Goal: Task Accomplishment & Management: Manage account settings

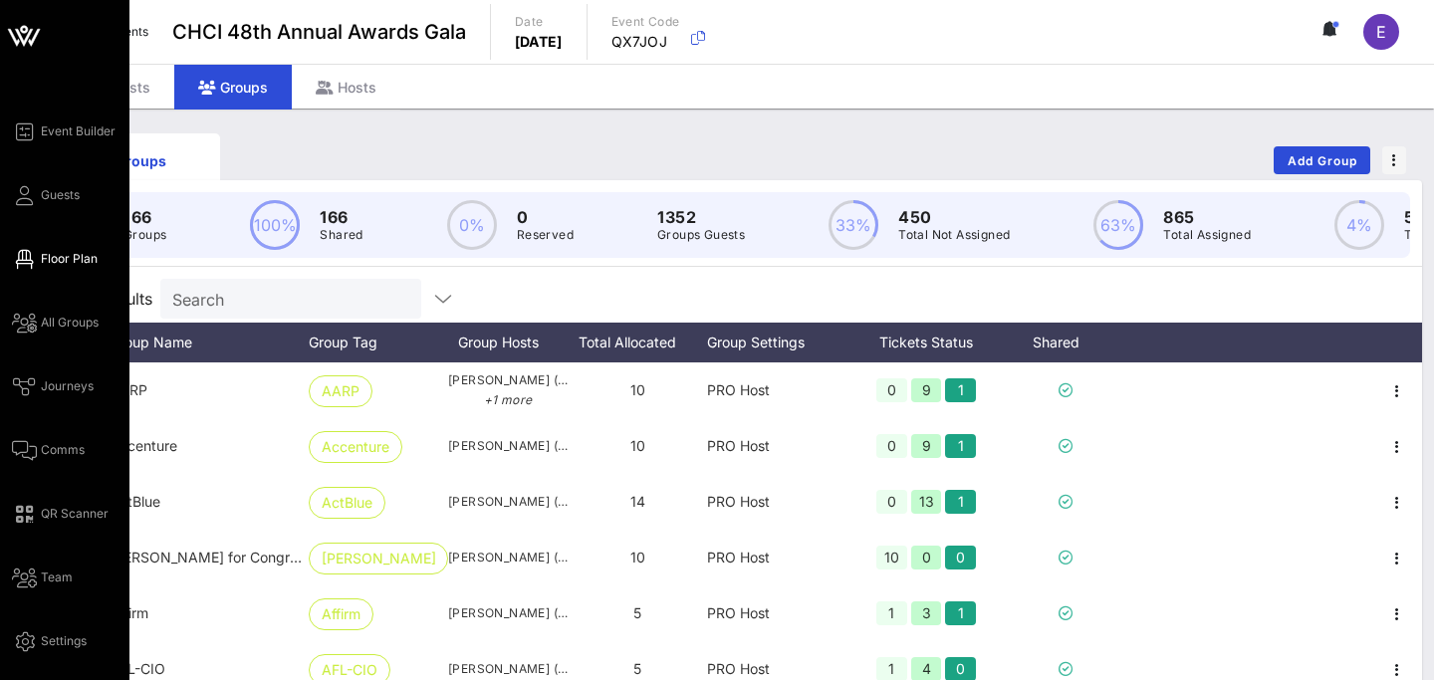
click at [58, 265] on span "Floor Plan" at bounding box center [69, 259] width 57 height 18
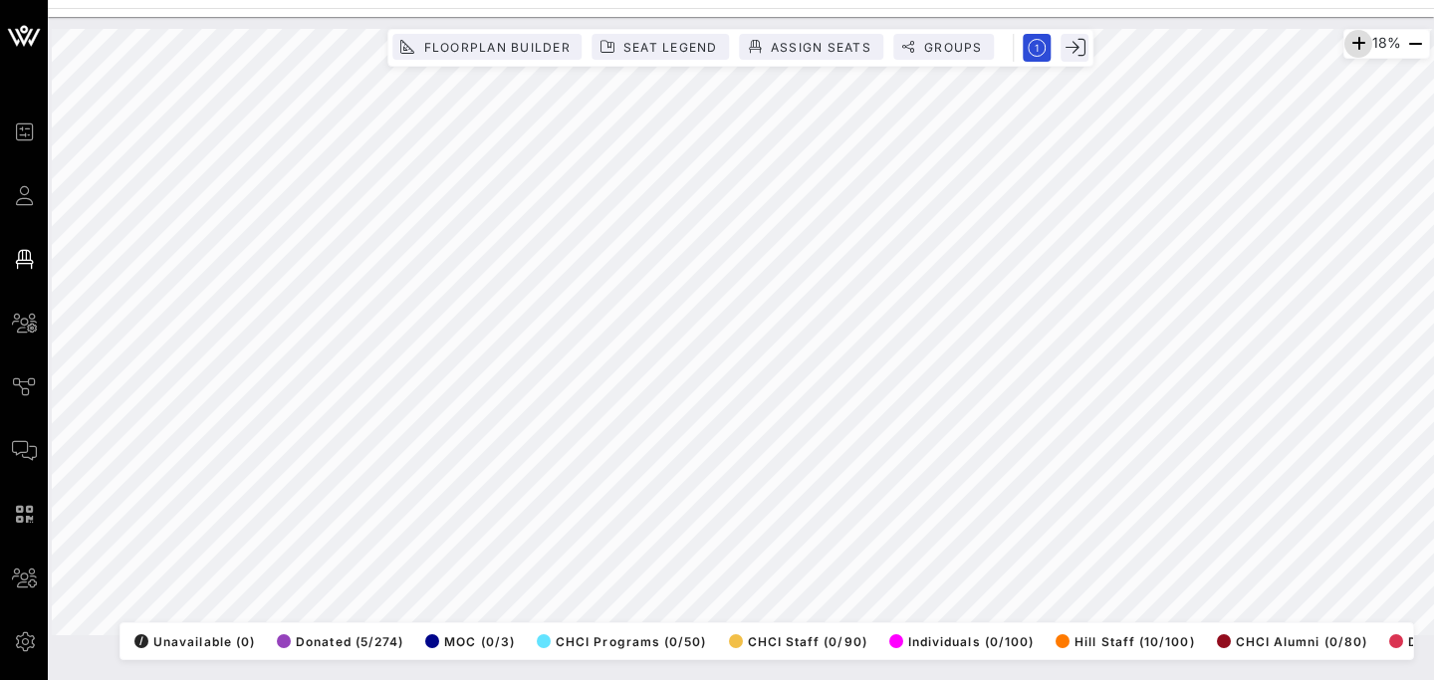
click at [1352, 46] on icon "button" at bounding box center [1358, 44] width 24 height 24
click at [1352, 46] on icon "button" at bounding box center [1355, 44] width 24 height 24
click at [1352, 46] on icon "button" at bounding box center [1356, 44] width 24 height 24
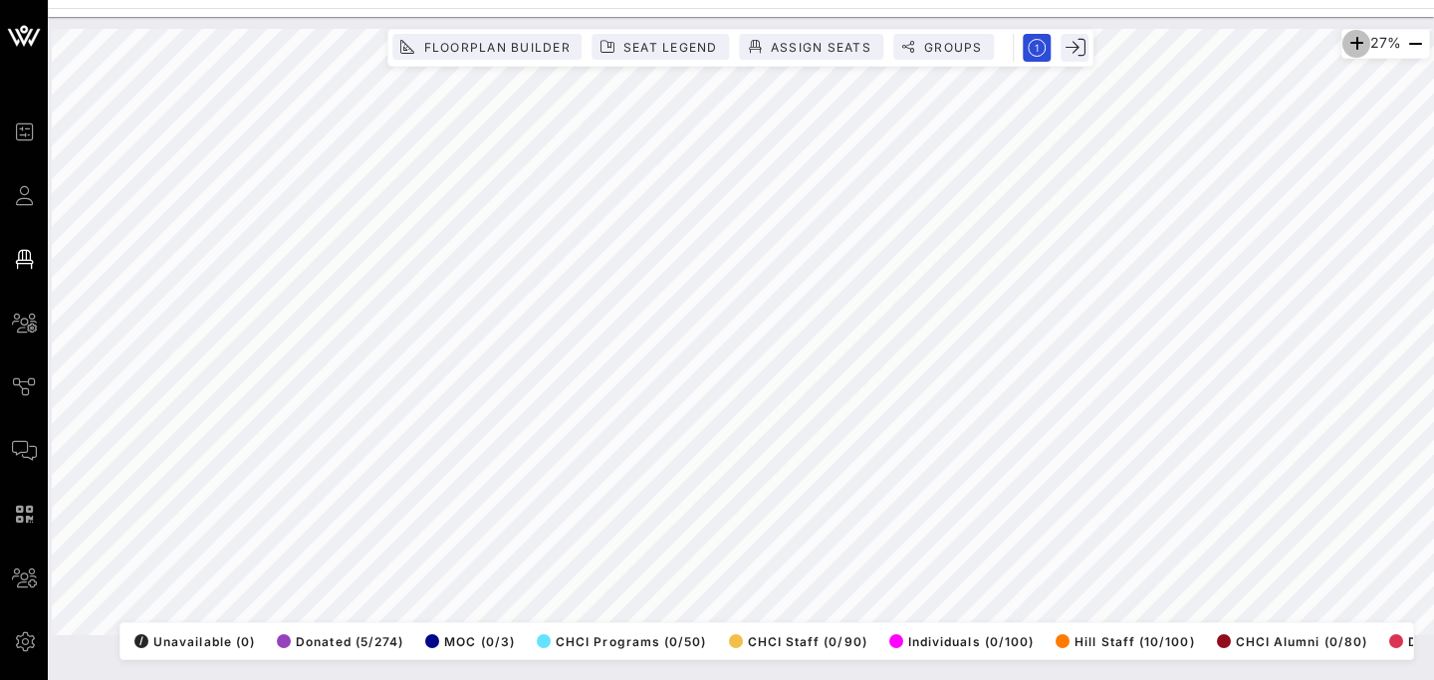
click at [1352, 46] on icon "button" at bounding box center [1356, 44] width 24 height 24
click at [1352, 46] on icon "button" at bounding box center [1355, 44] width 24 height 24
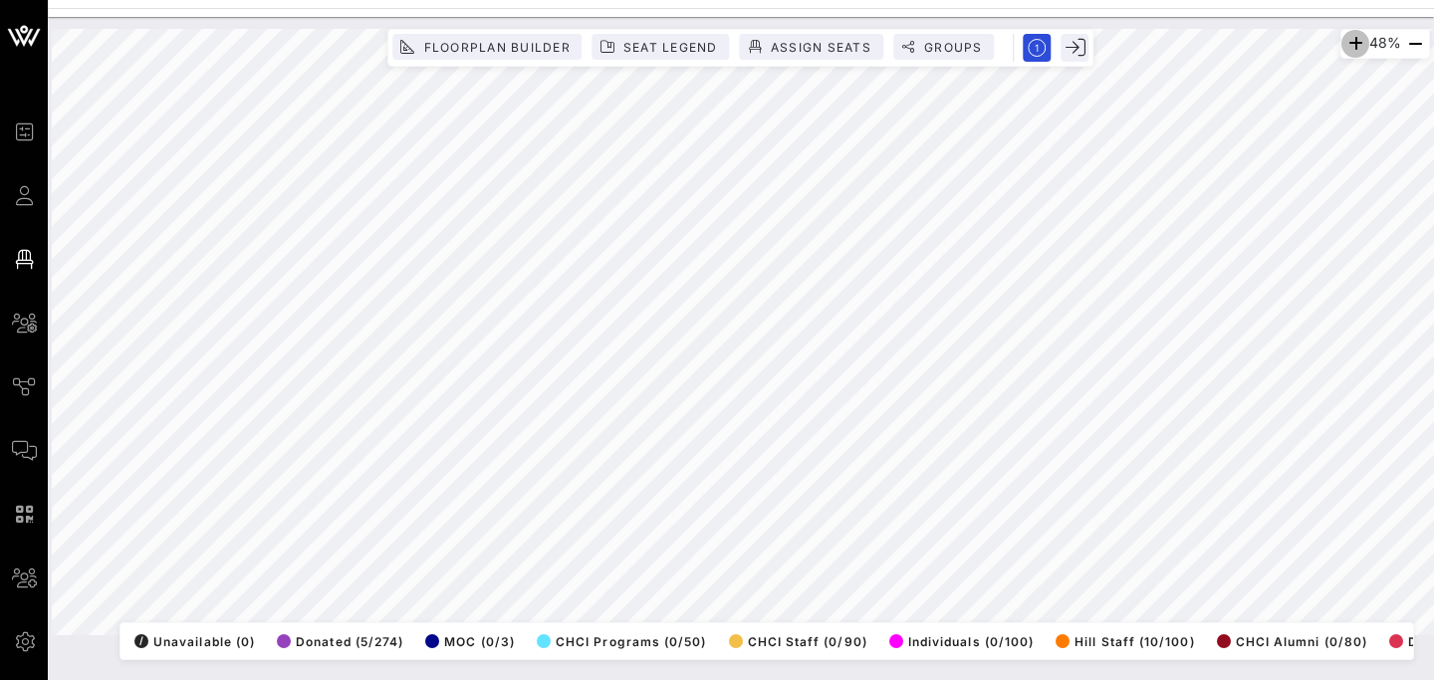
click at [1352, 46] on icon "button" at bounding box center [1355, 44] width 24 height 24
click at [1352, 46] on icon "button" at bounding box center [1356, 44] width 24 height 24
click at [1352, 46] on icon "button" at bounding box center [1355, 44] width 24 height 24
click at [1352, 46] on icon "button" at bounding box center [1359, 44] width 24 height 24
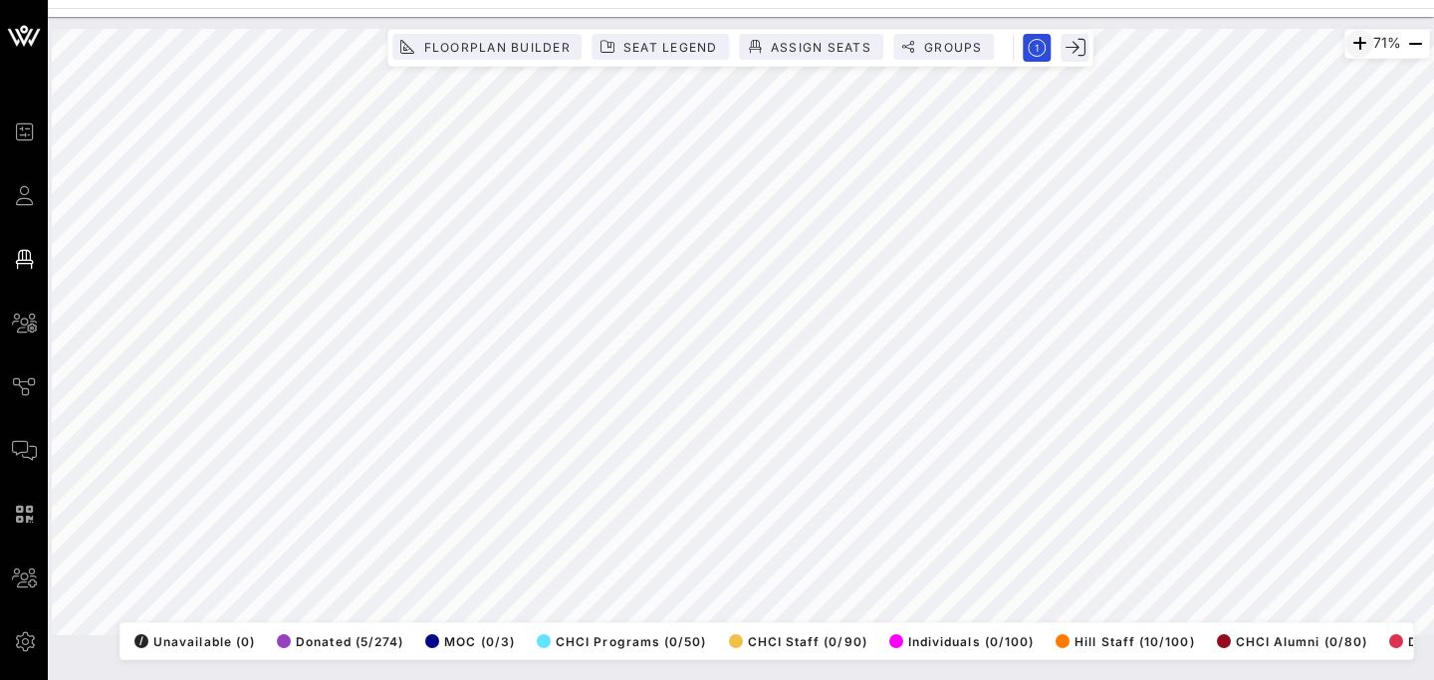
click at [1352, 46] on icon "button" at bounding box center [1359, 44] width 24 height 24
click at [1352, 46] on icon "button" at bounding box center [1356, 44] width 24 height 24
click at [1414, 44] on icon "button" at bounding box center [1415, 44] width 24 height 24
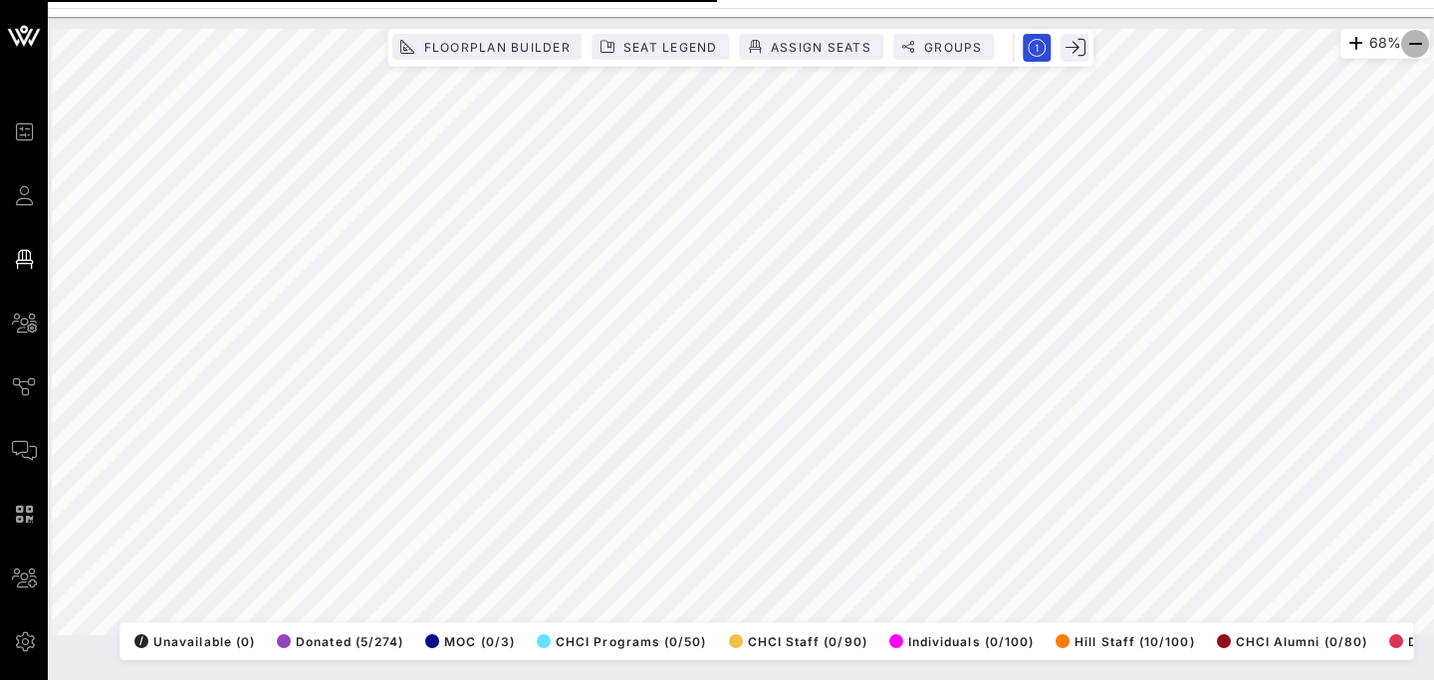
click at [1414, 44] on icon "button" at bounding box center [1415, 44] width 24 height 24
click at [1234, 679] on html "Event Builder Guests Floor Plan All Groups Journeys Comms QR Scanner Team Setti…" at bounding box center [717, 340] width 1434 height 680
click at [918, 47] on span "Groups" at bounding box center [944, 47] width 78 height 15
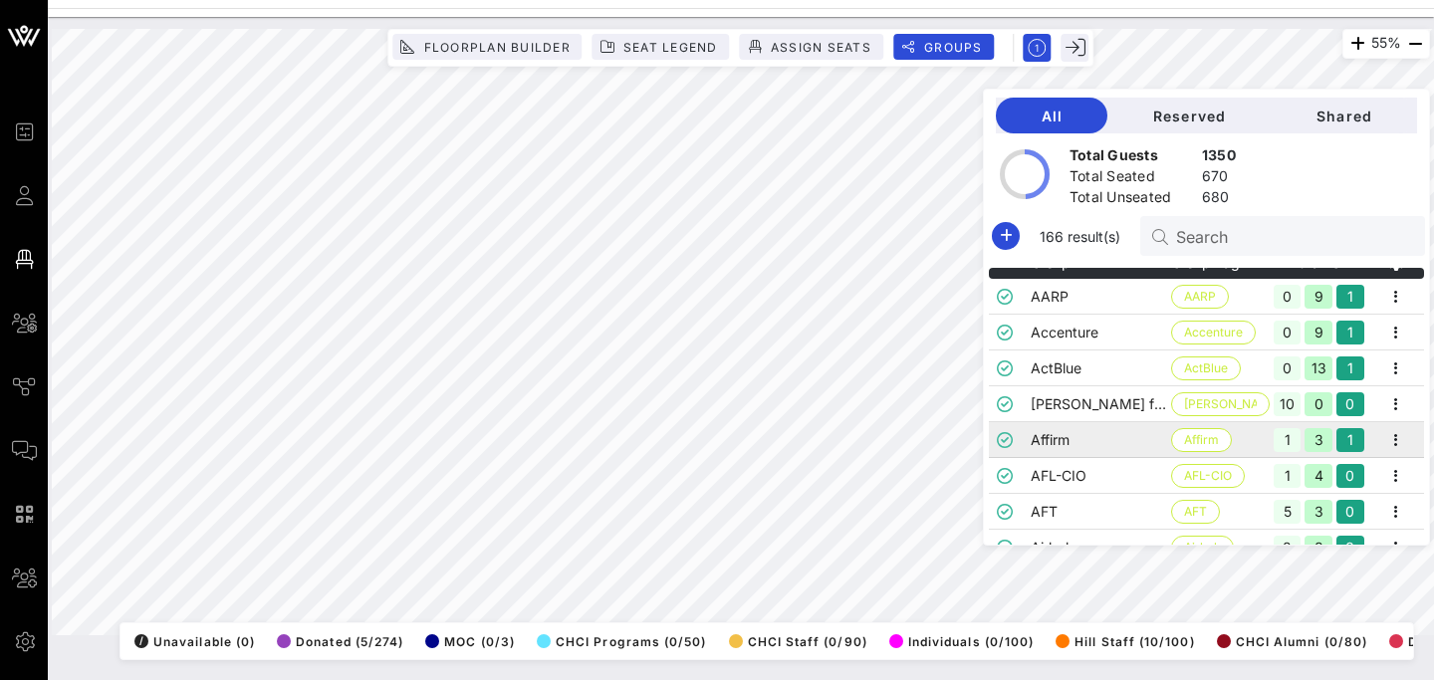
scroll to position [29, 0]
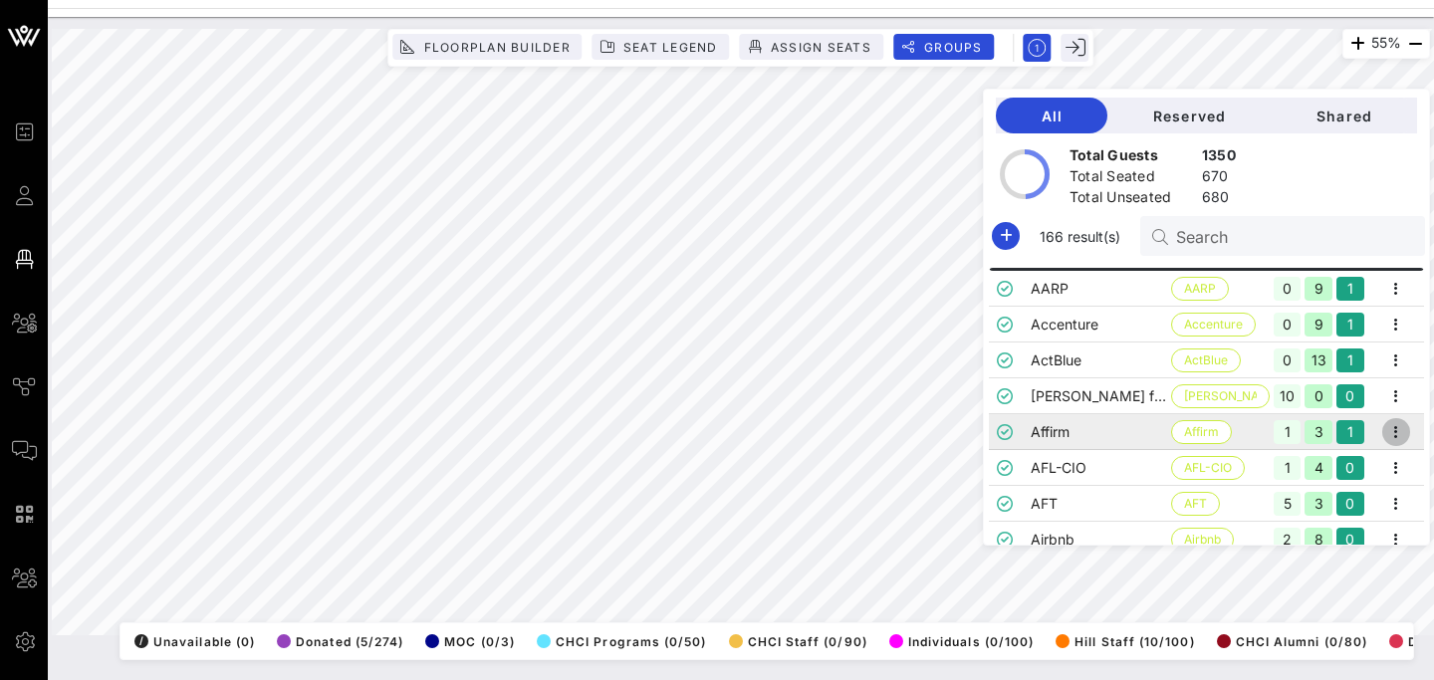
click at [1406, 432] on icon "button" at bounding box center [1396, 432] width 24 height 24
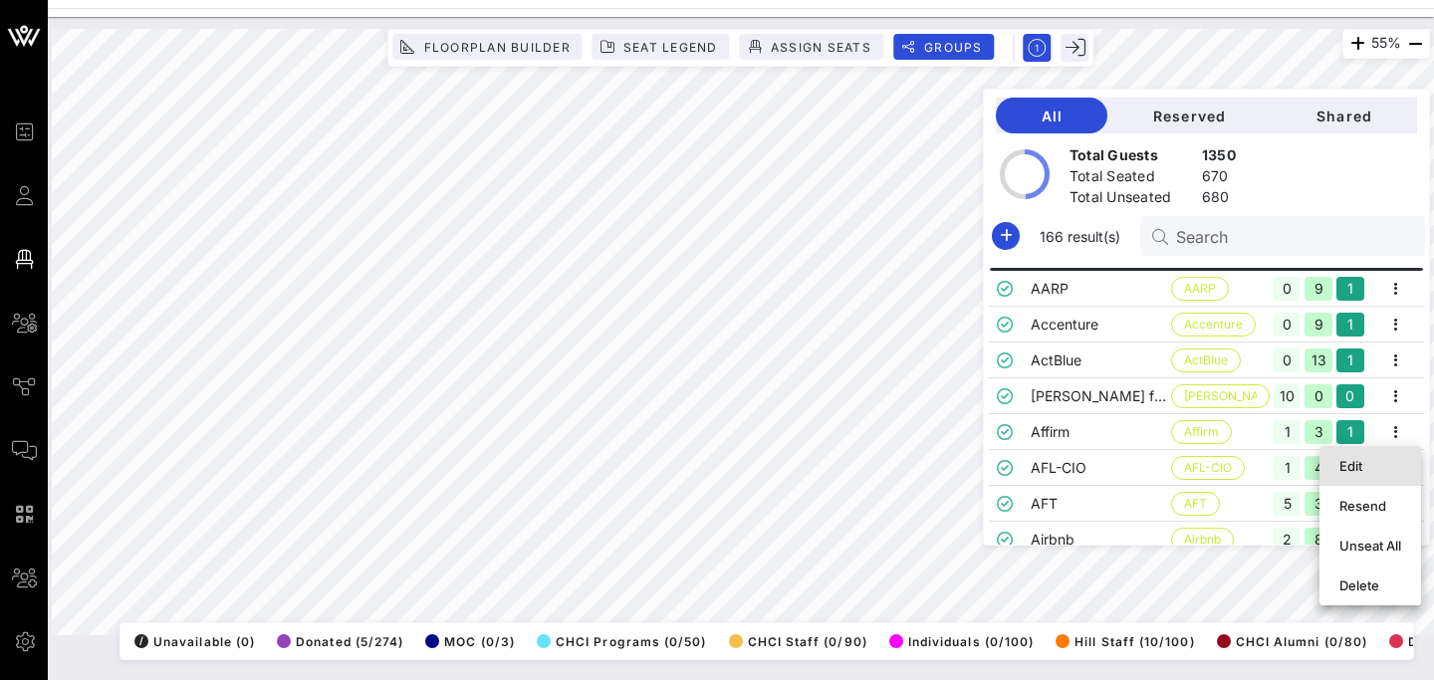
click at [1360, 460] on div "Edit" at bounding box center [1371, 466] width 62 height 16
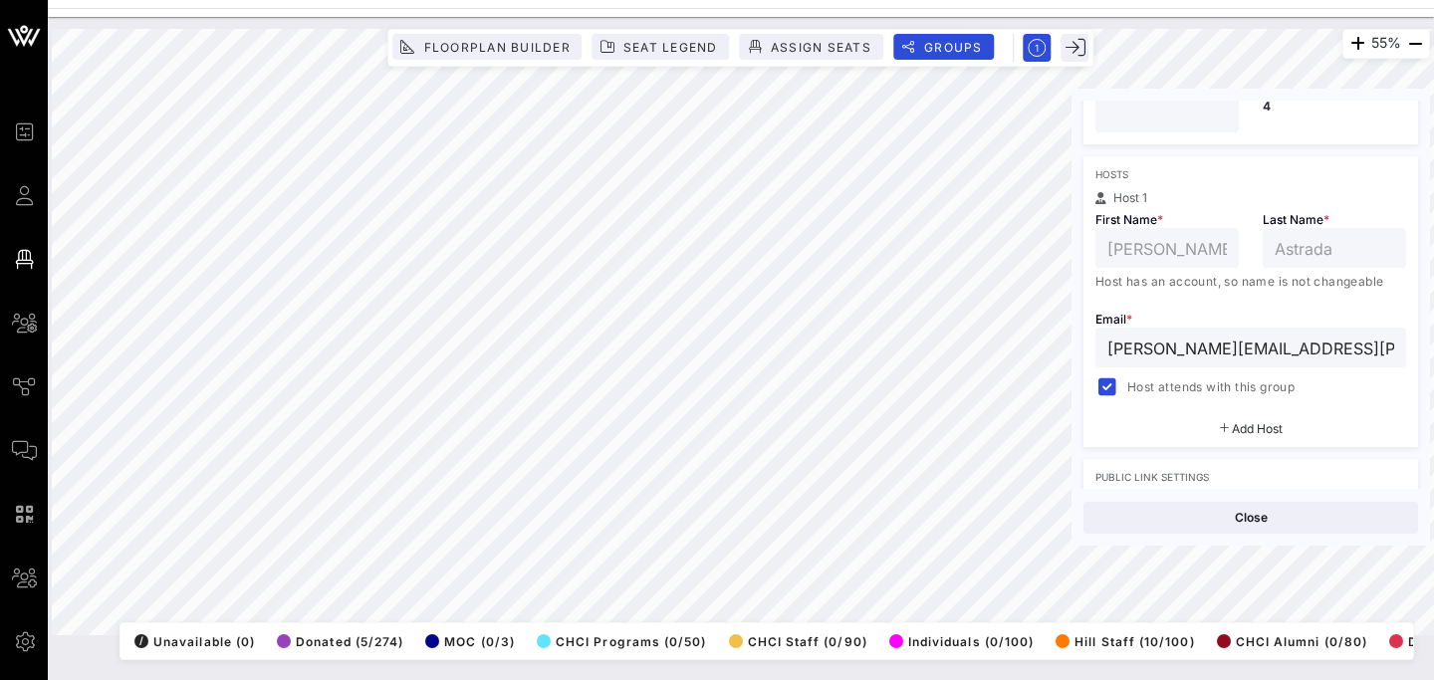
scroll to position [0, 0]
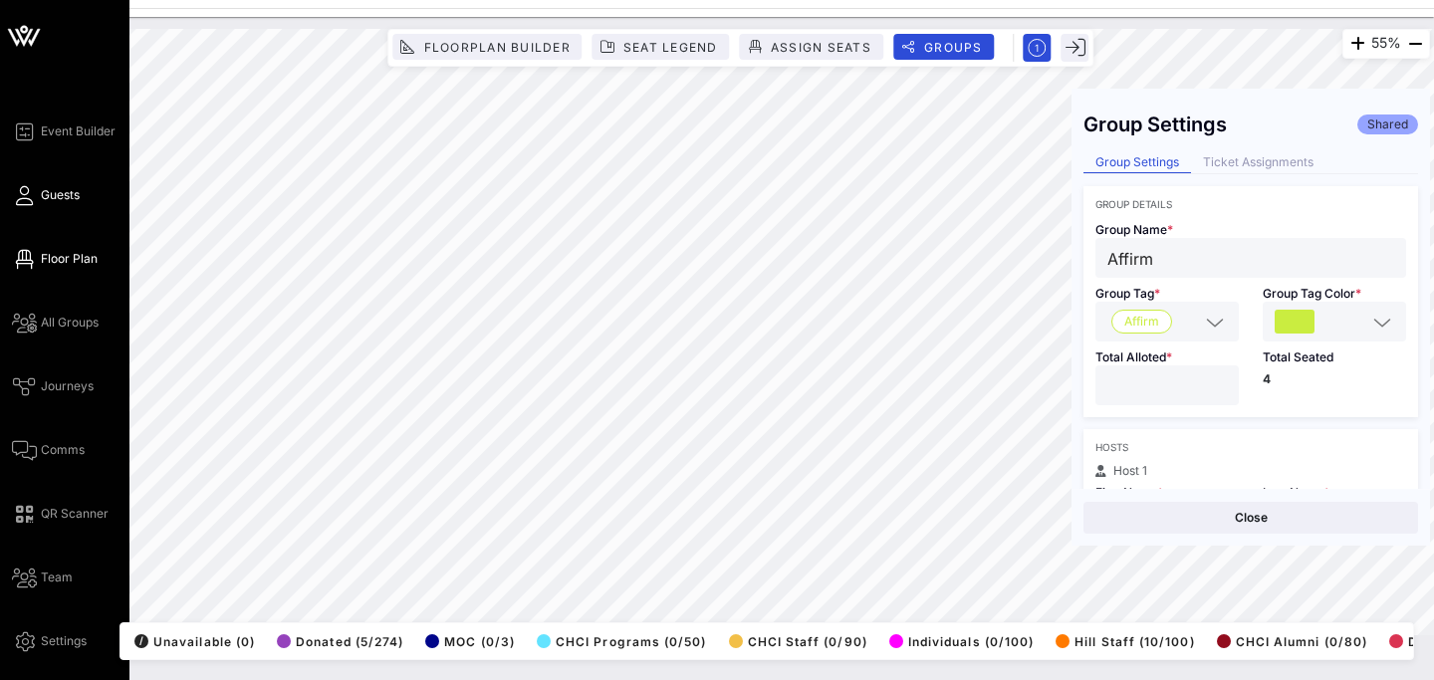
click at [30, 197] on icon at bounding box center [24, 195] width 25 height 3
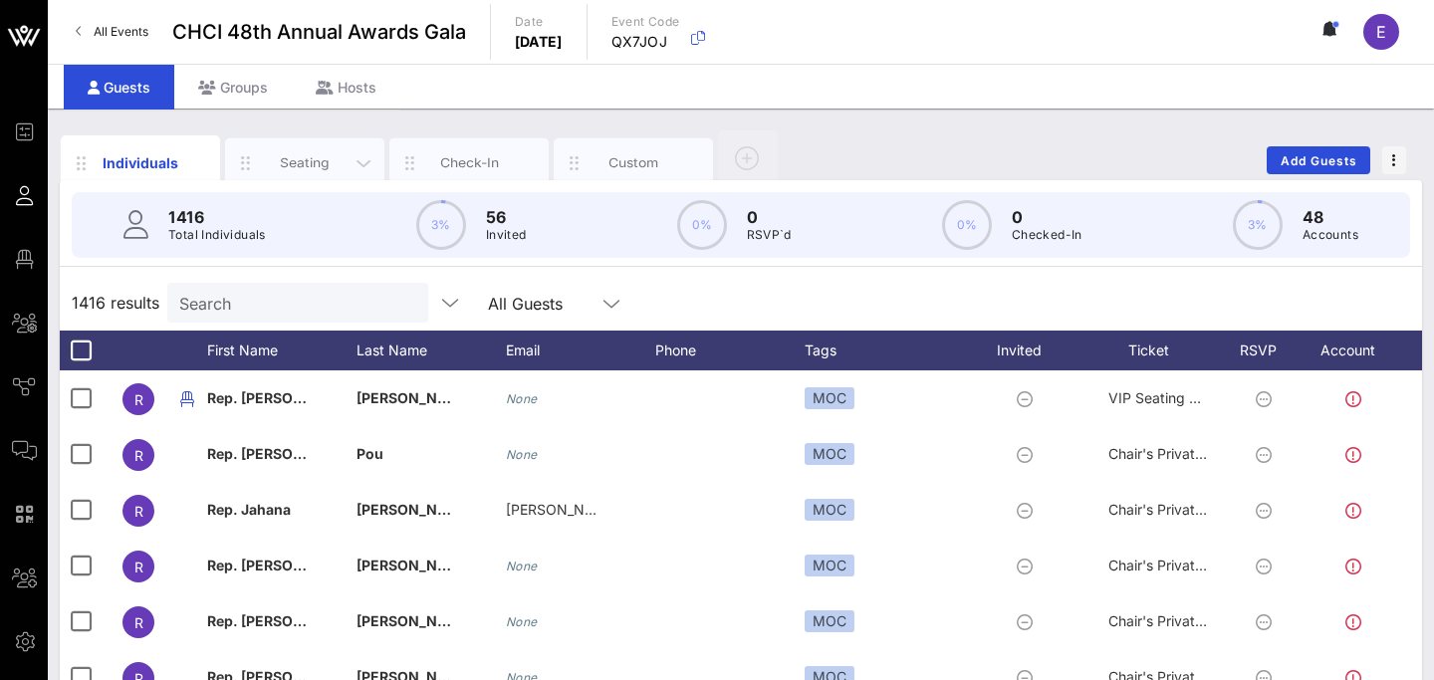
click at [312, 157] on div "Seating" at bounding box center [305, 162] width 89 height 19
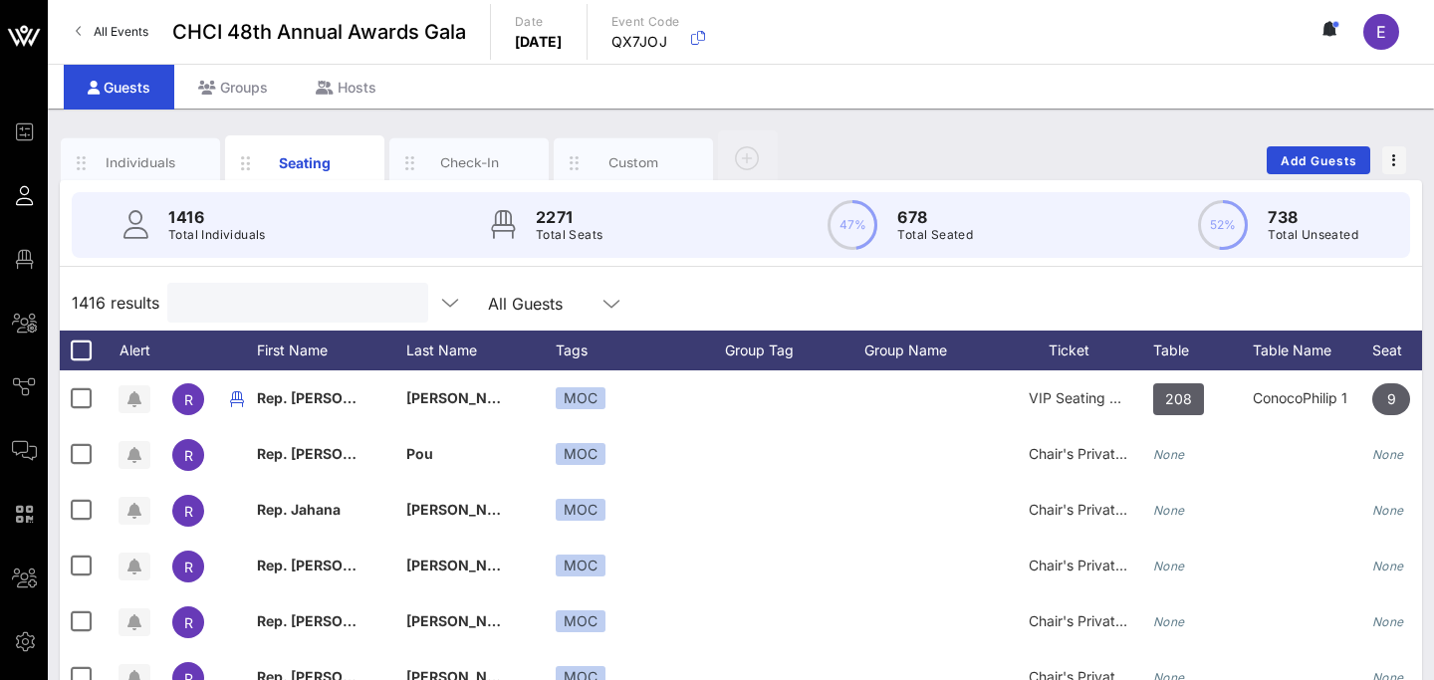
click at [273, 298] on input "text" at bounding box center [295, 303] width 233 height 26
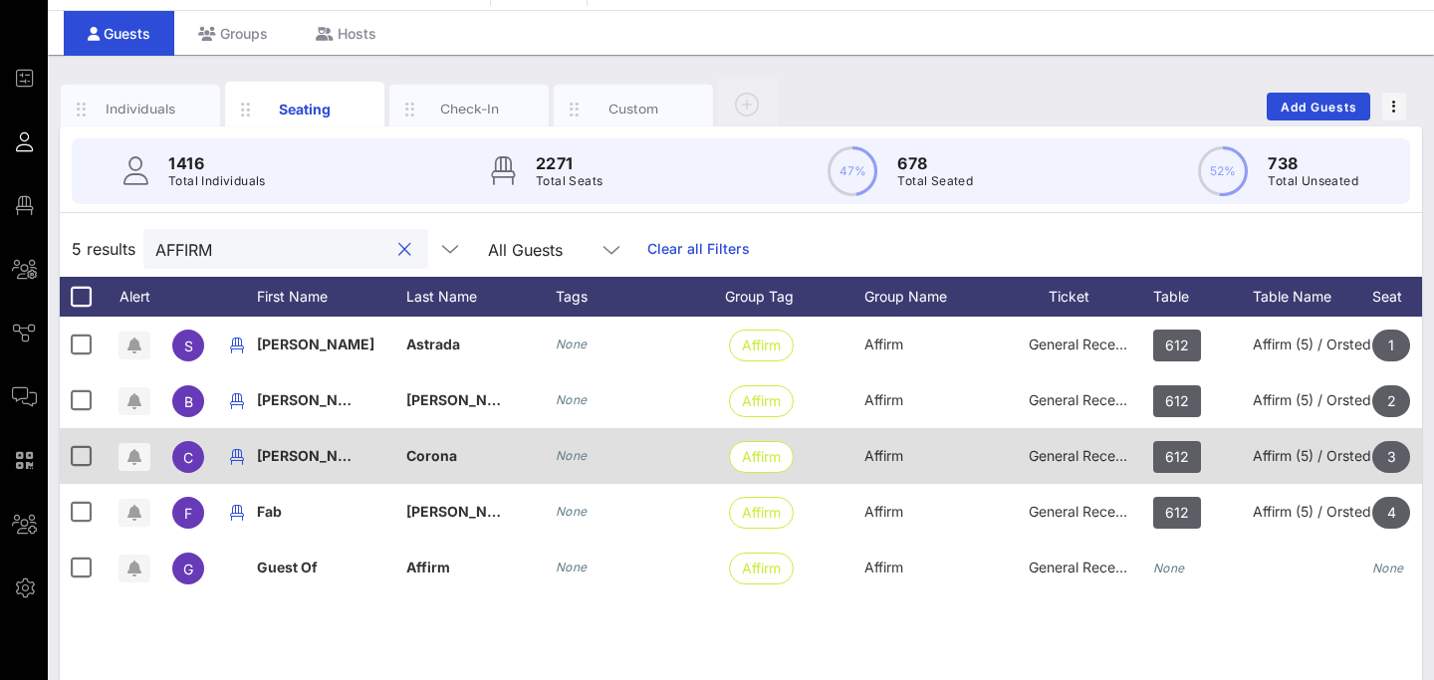
scroll to position [46, 0]
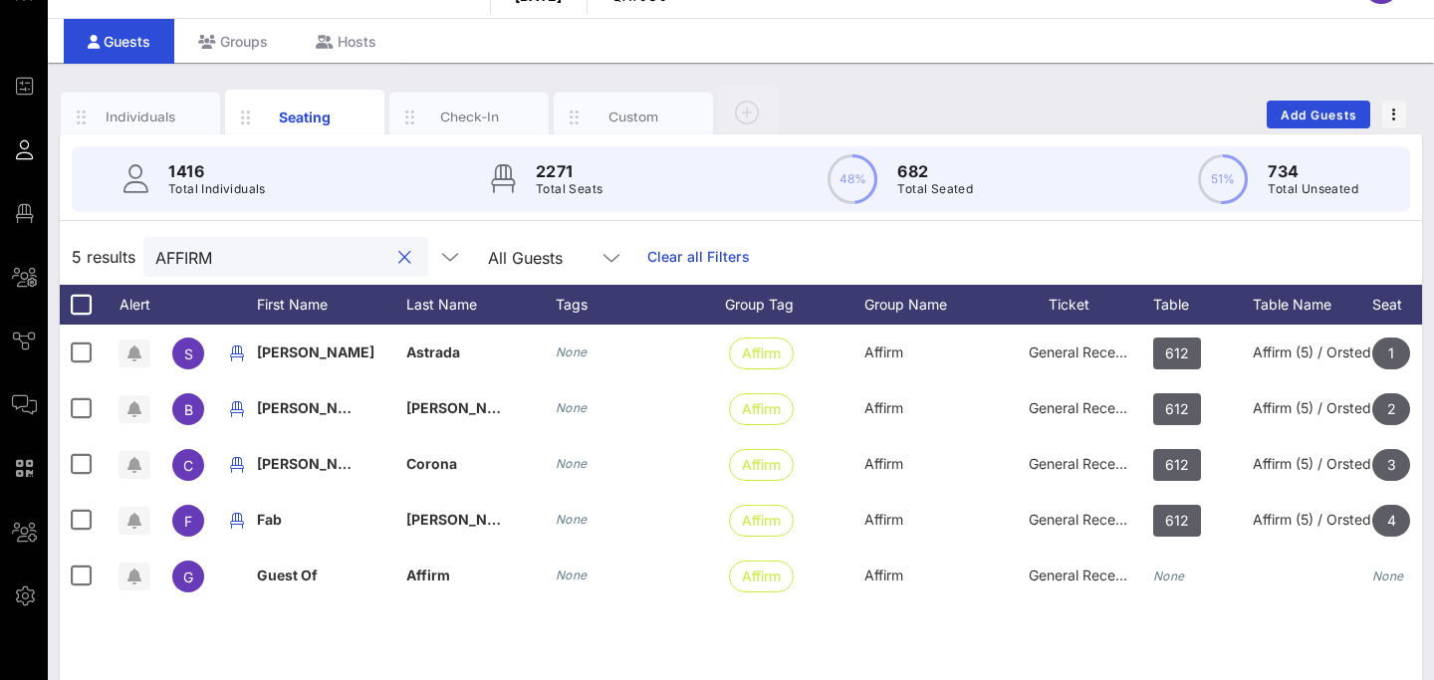
click at [210, 254] on input "AFFIRM" at bounding box center [271, 257] width 233 height 26
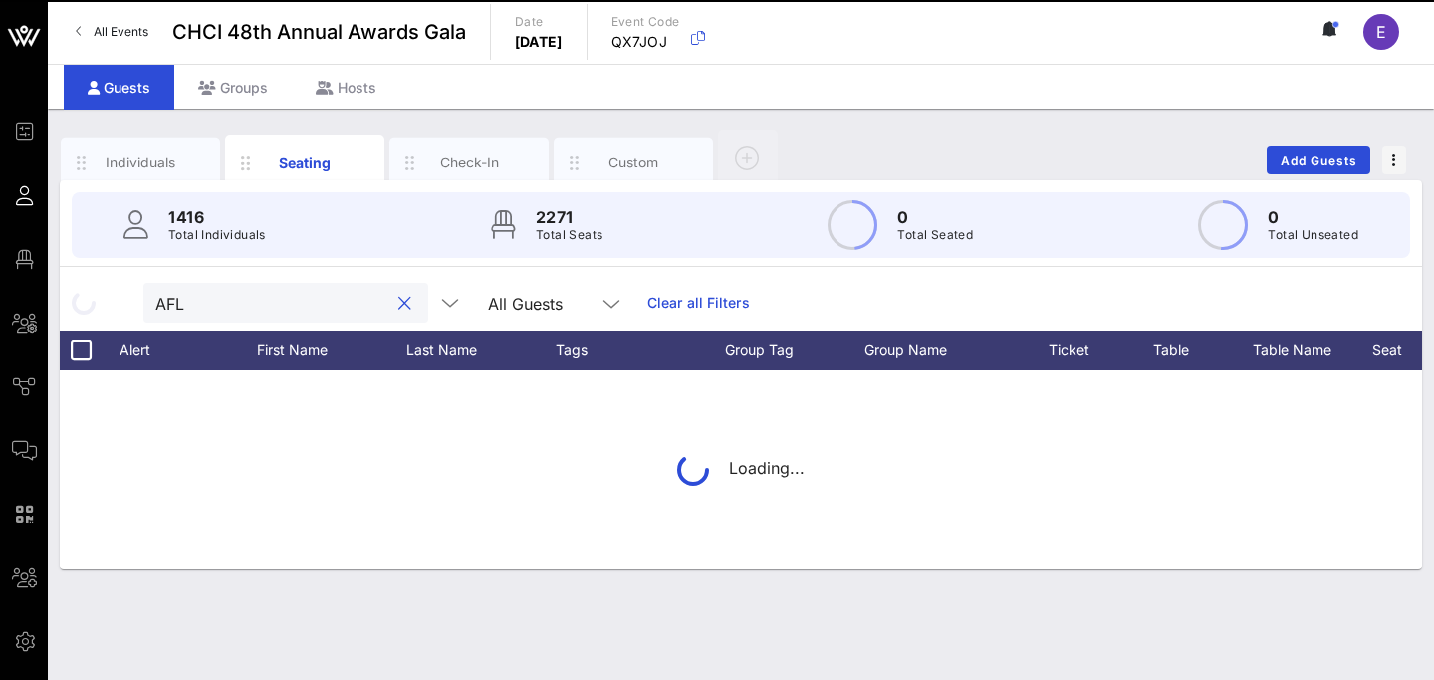
scroll to position [0, 0]
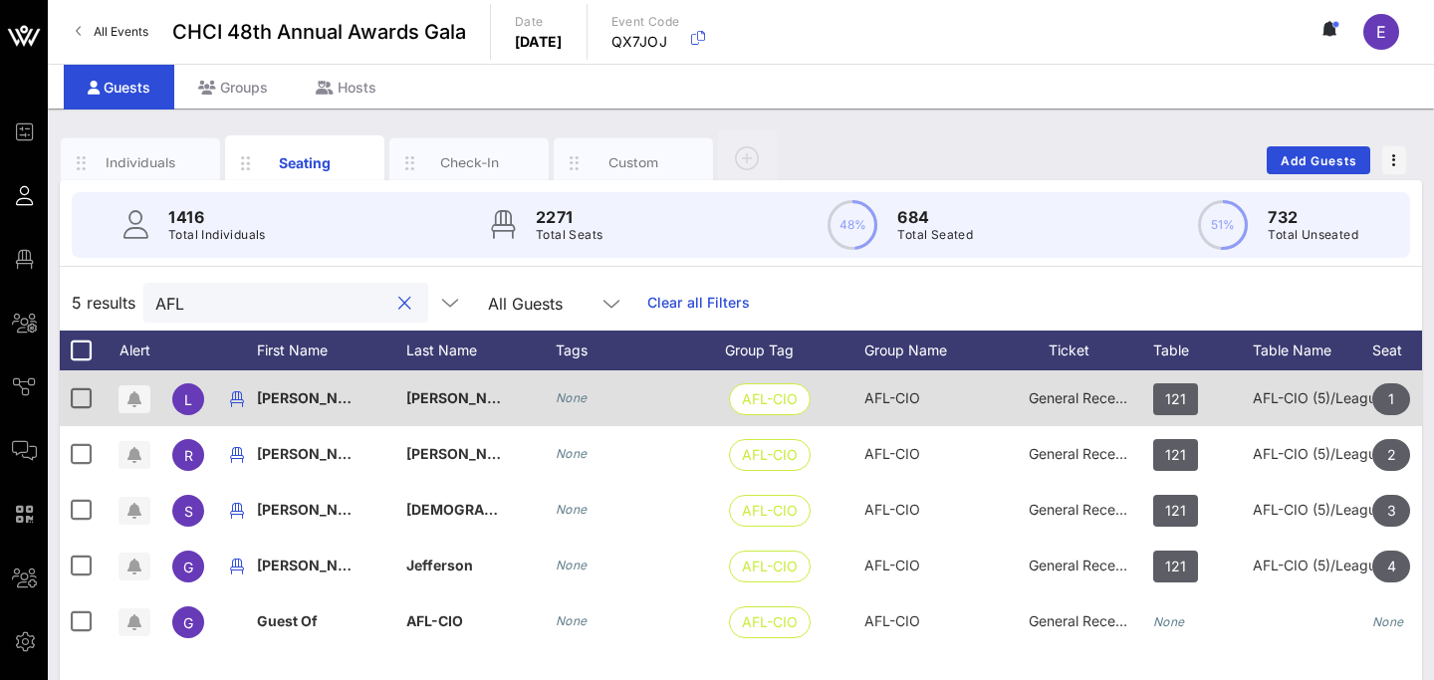
type input "AFL"
click at [1329, 401] on div "AFL-CIO (5)/League of Women Voters (5)" at bounding box center [1313, 398] width 120 height 56
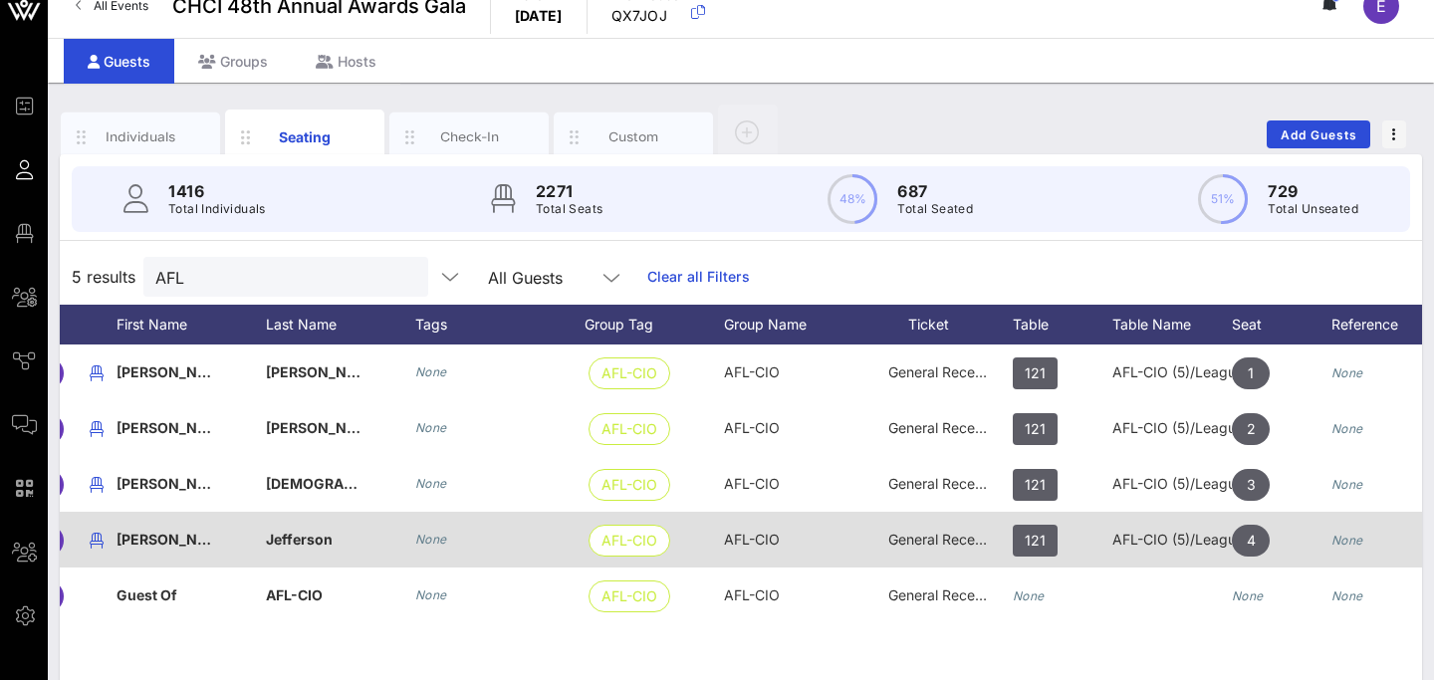
scroll to position [0, 143]
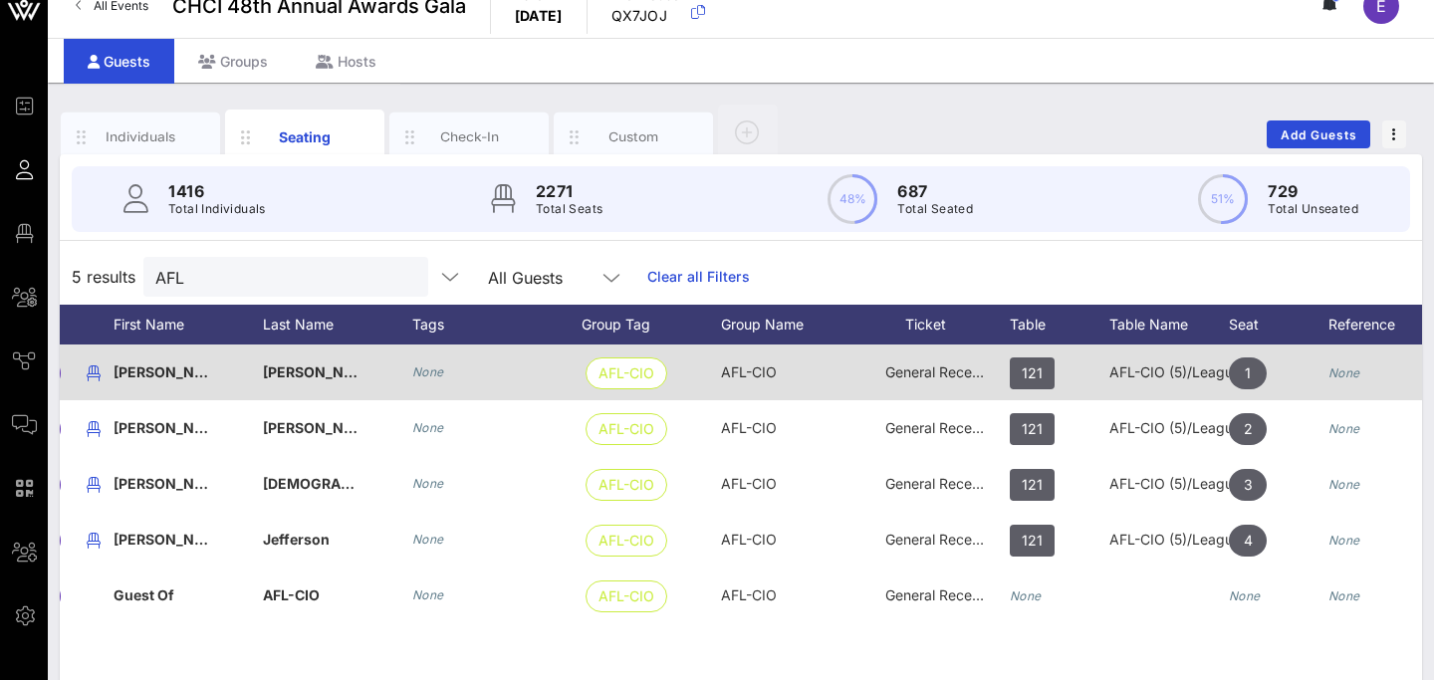
click at [1148, 366] on div "AFL-CIO (5)/League of Women Voters (5)" at bounding box center [1169, 373] width 120 height 56
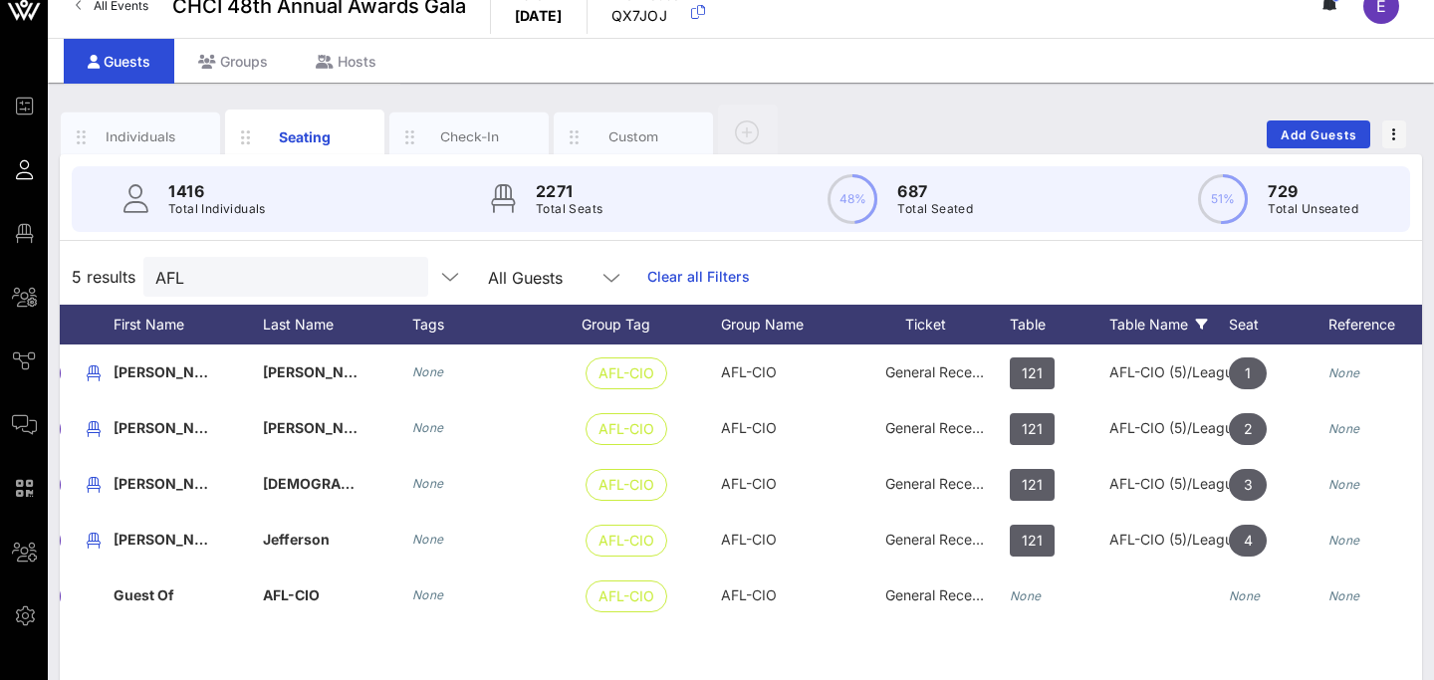
click at [1152, 322] on div "Table Name" at bounding box center [1169, 325] width 120 height 40
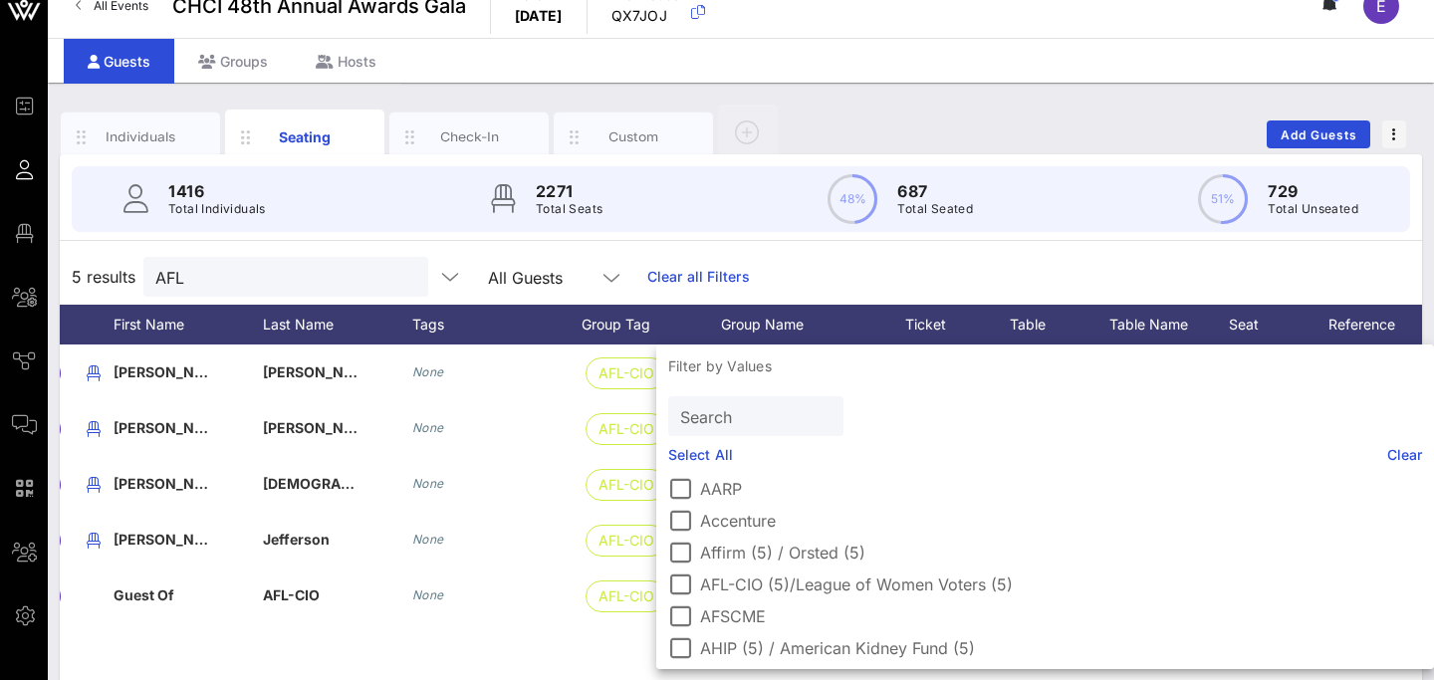
scroll to position [45, 0]
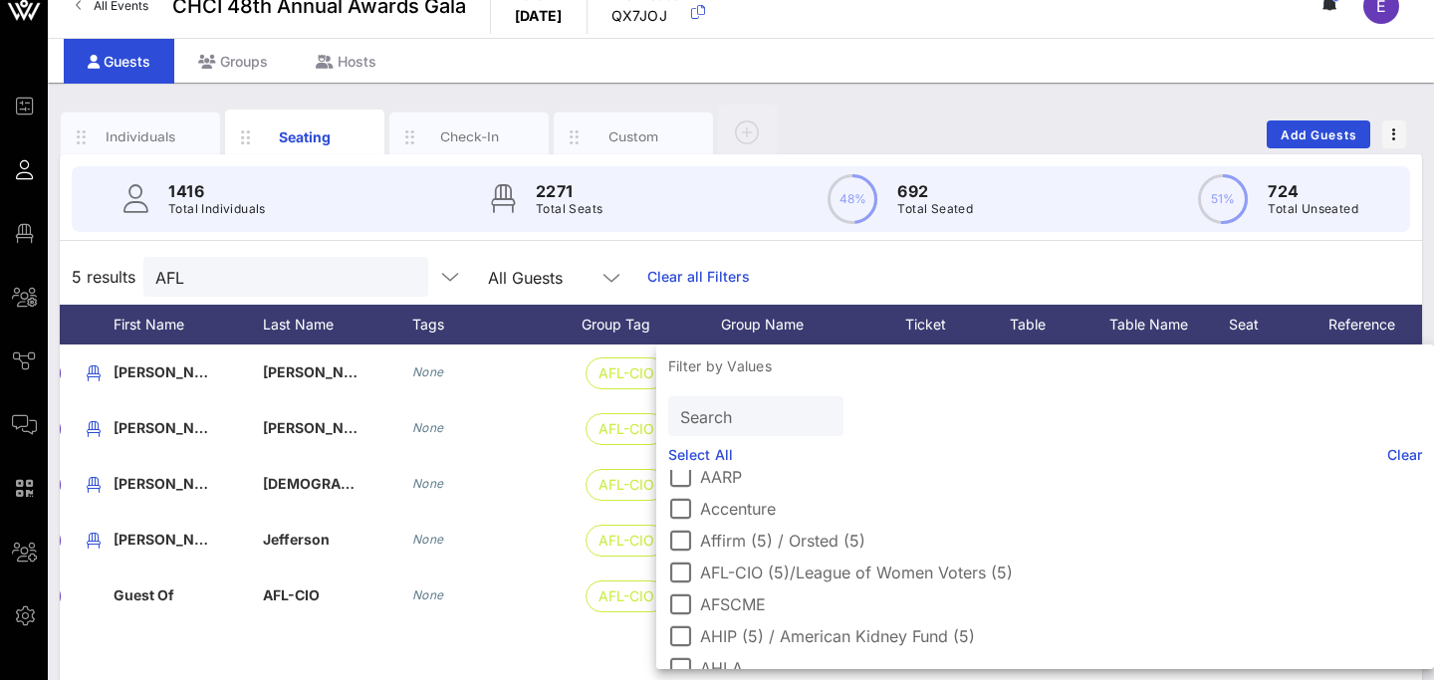
click at [1063, 131] on div "Individuals Seating Check-In Custom Add Guests" at bounding box center [741, 135] width 1362 height 64
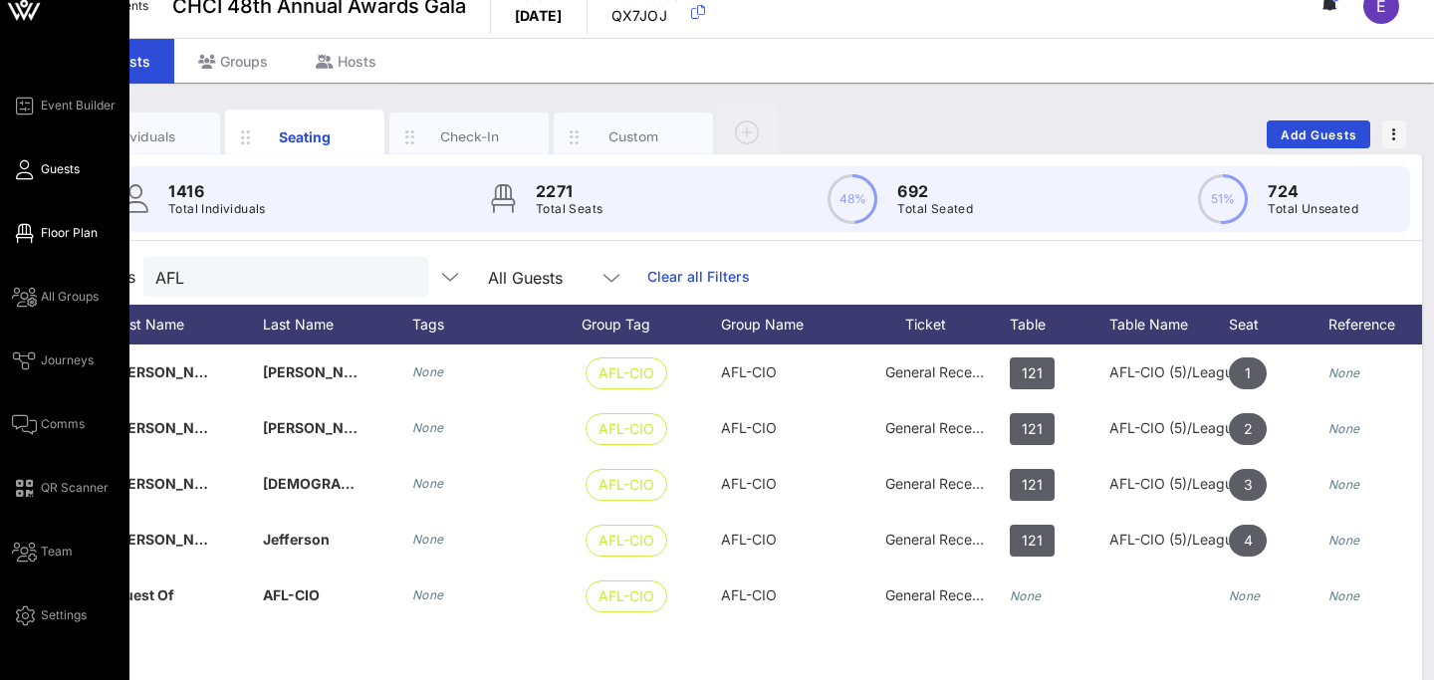
click at [54, 236] on span "Floor Plan" at bounding box center [69, 233] width 57 height 18
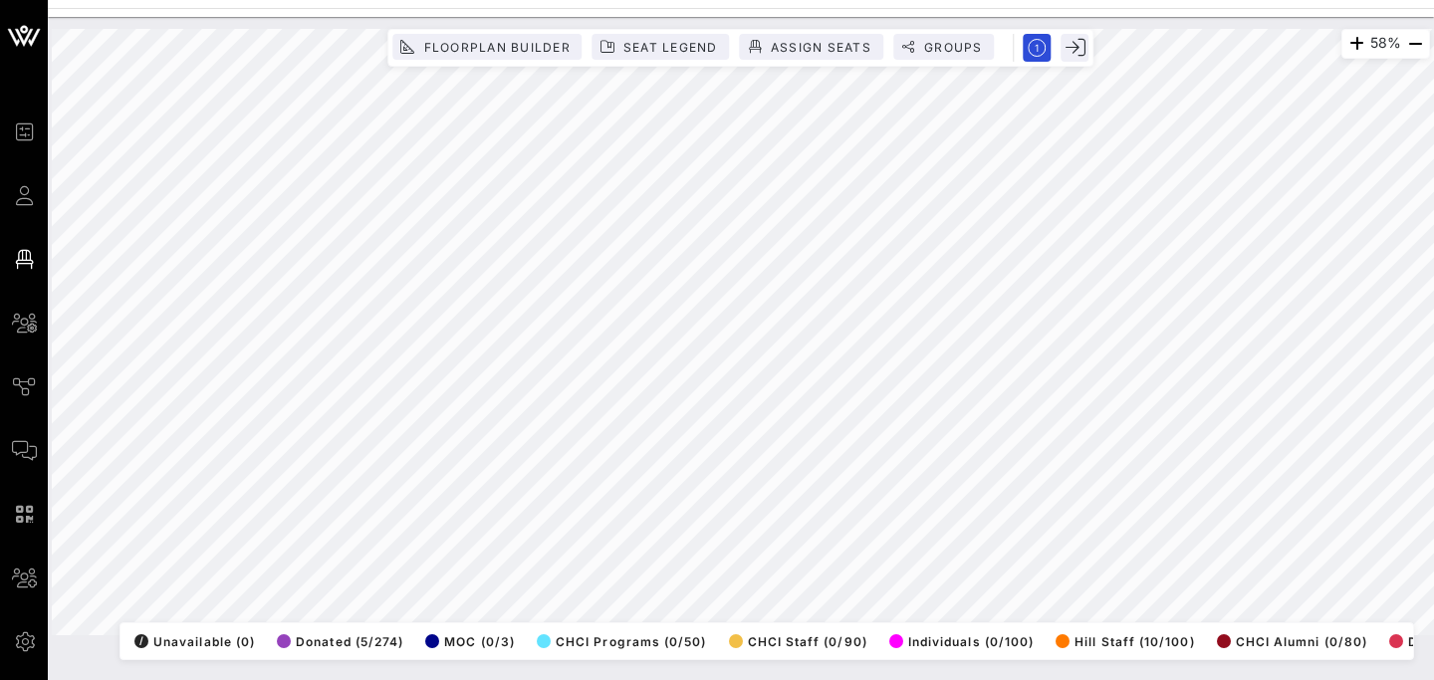
click at [894, 674] on div "58% Floorplan Builder Seat Legend Assign Seats Groups Exit All Reserved Shared …" at bounding box center [741, 348] width 1386 height 663
click at [1349, 47] on icon "button" at bounding box center [1356, 44] width 24 height 24
click at [1349, 47] on icon "button" at bounding box center [1359, 44] width 24 height 24
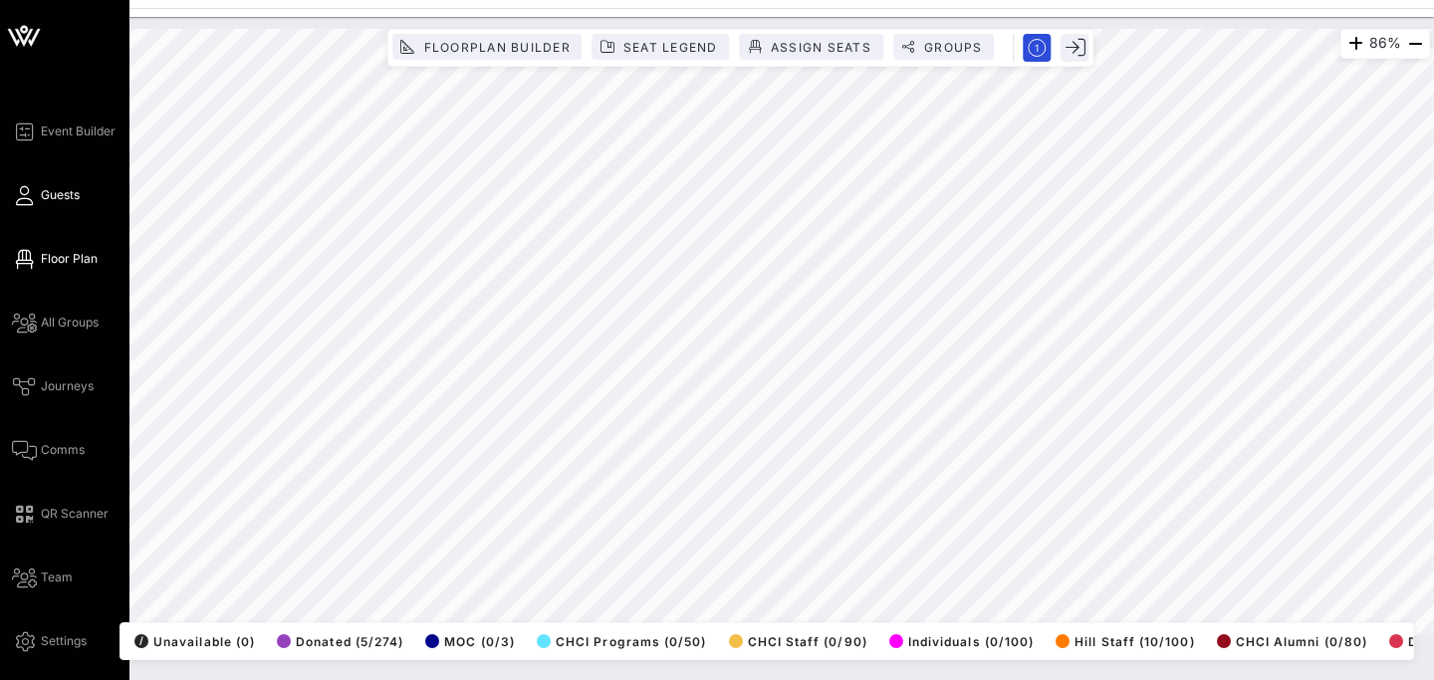
click at [15, 196] on icon at bounding box center [24, 195] width 25 height 3
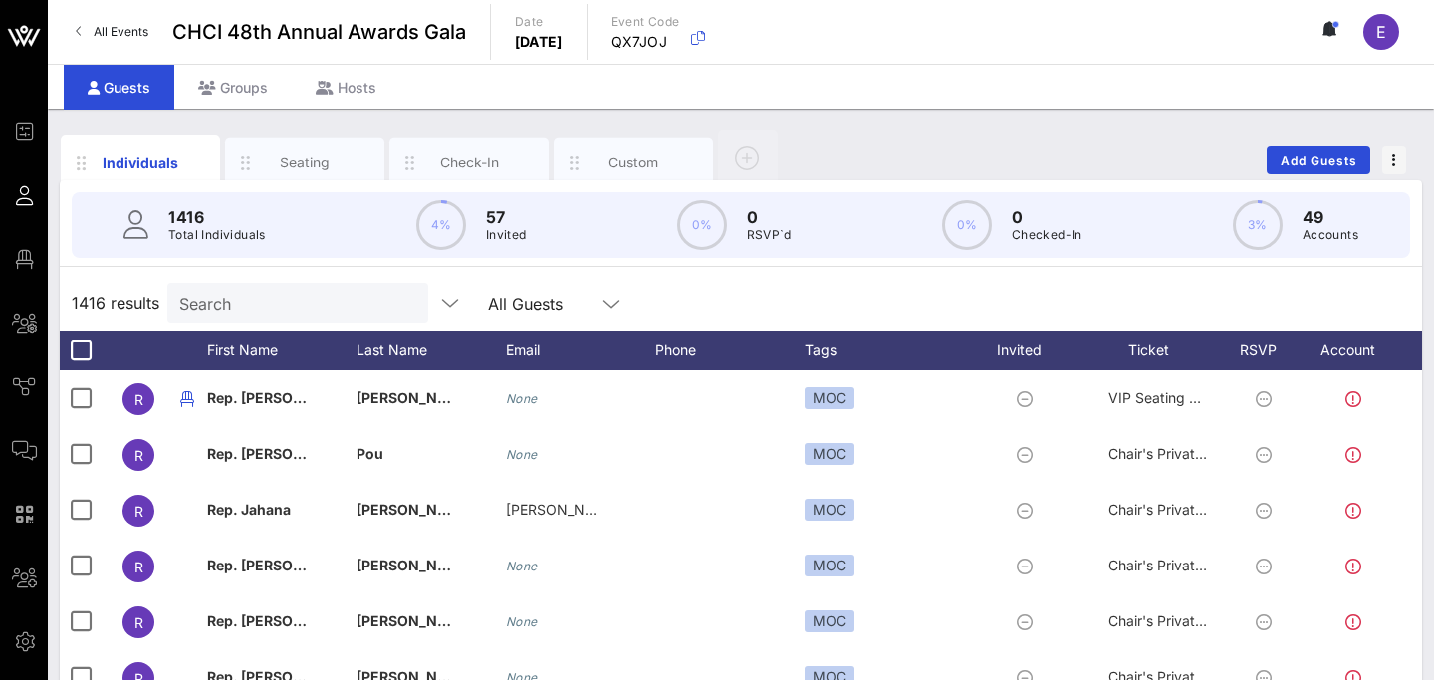
click at [306, 308] on input "Search" at bounding box center [295, 303] width 233 height 26
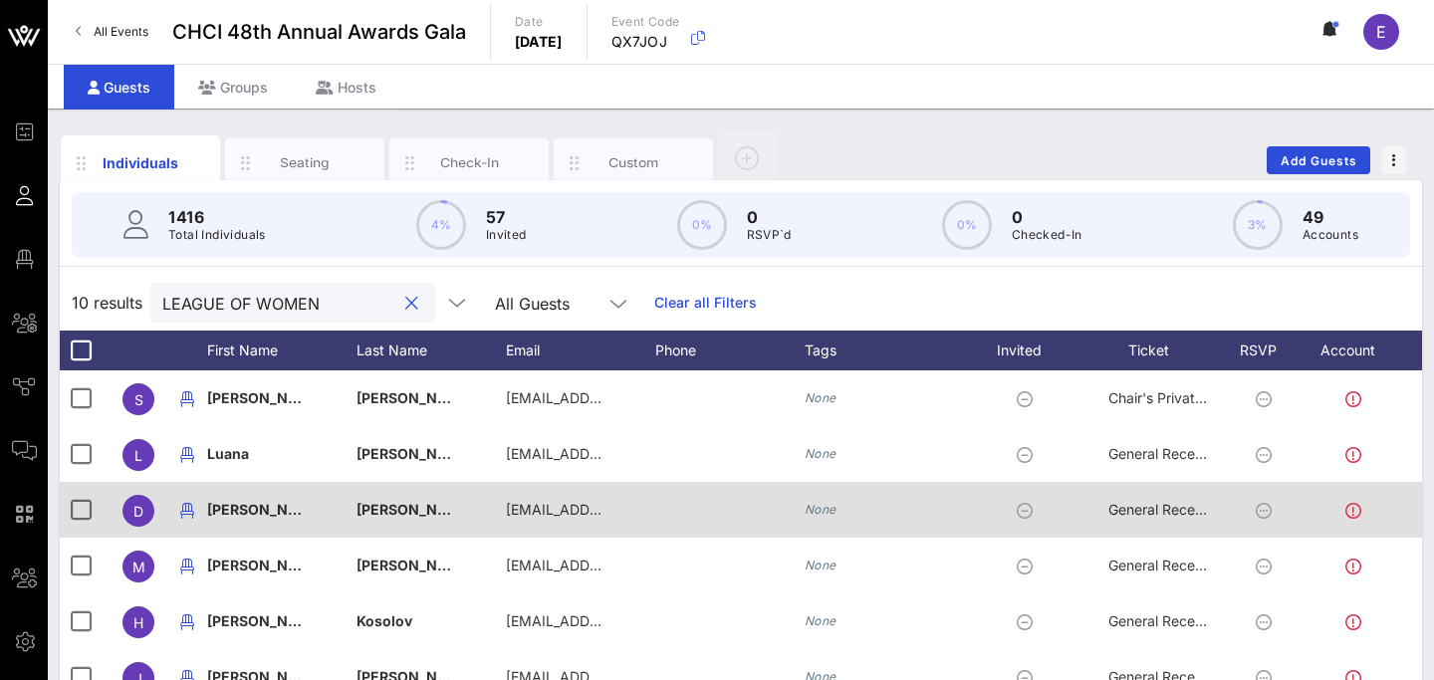
scroll to position [18, 0]
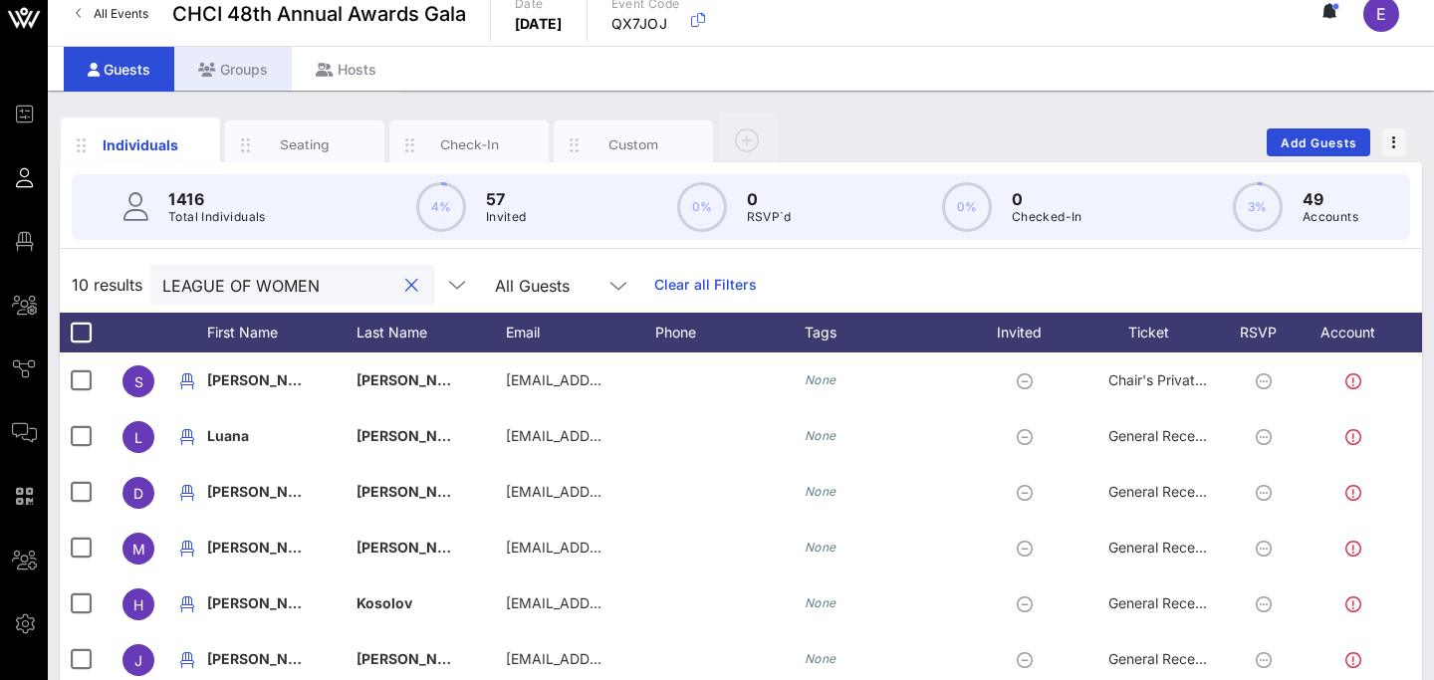
type input "LEAGUE OF WOMEN"
click at [211, 66] on icon at bounding box center [207, 70] width 18 height 14
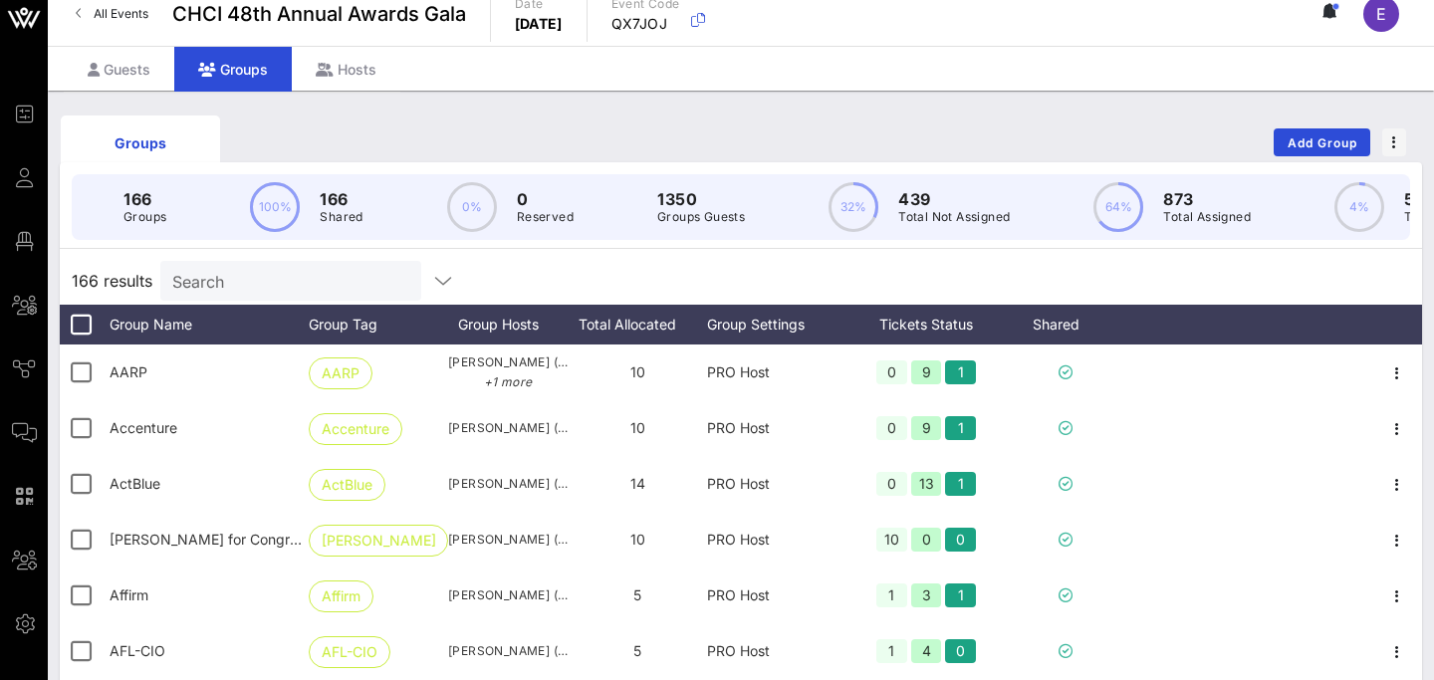
click at [278, 271] on input "Search" at bounding box center [288, 281] width 233 height 26
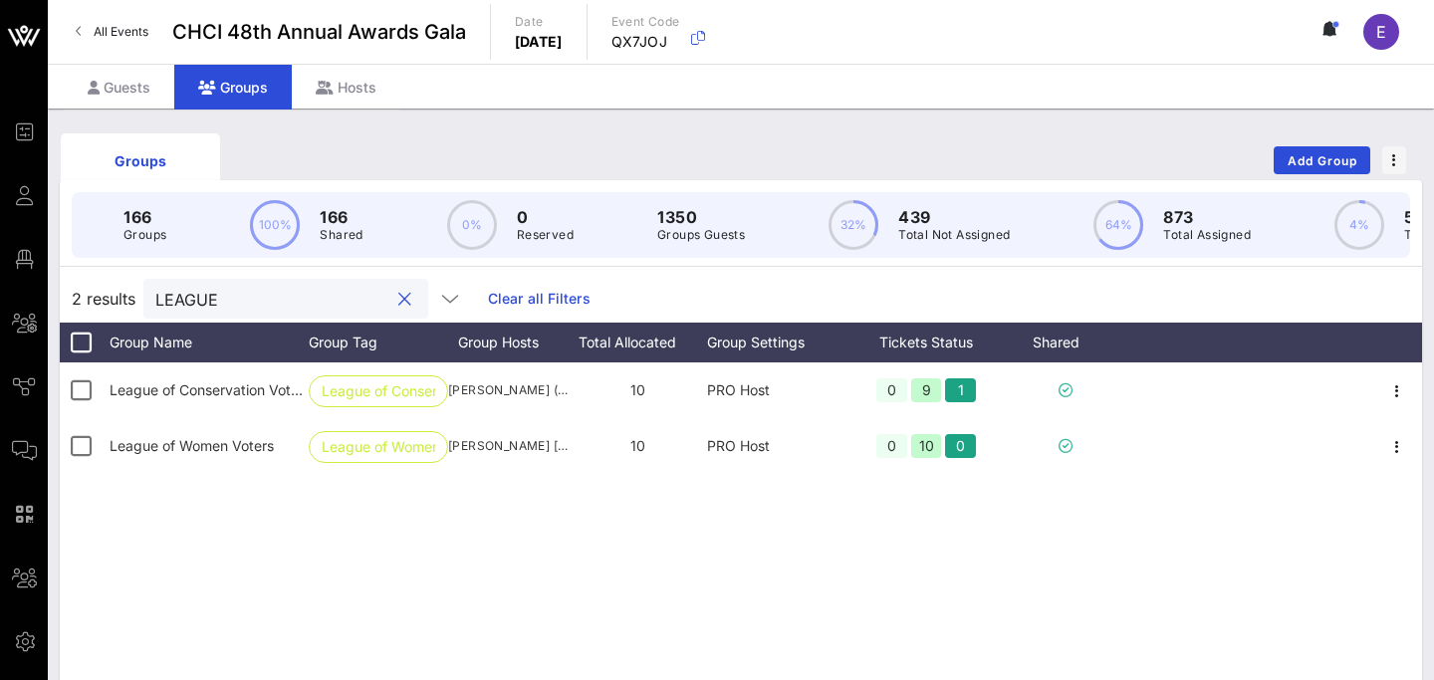
type input "LEAGUE"
click at [112, 89] on div "Guests" at bounding box center [119, 87] width 111 height 45
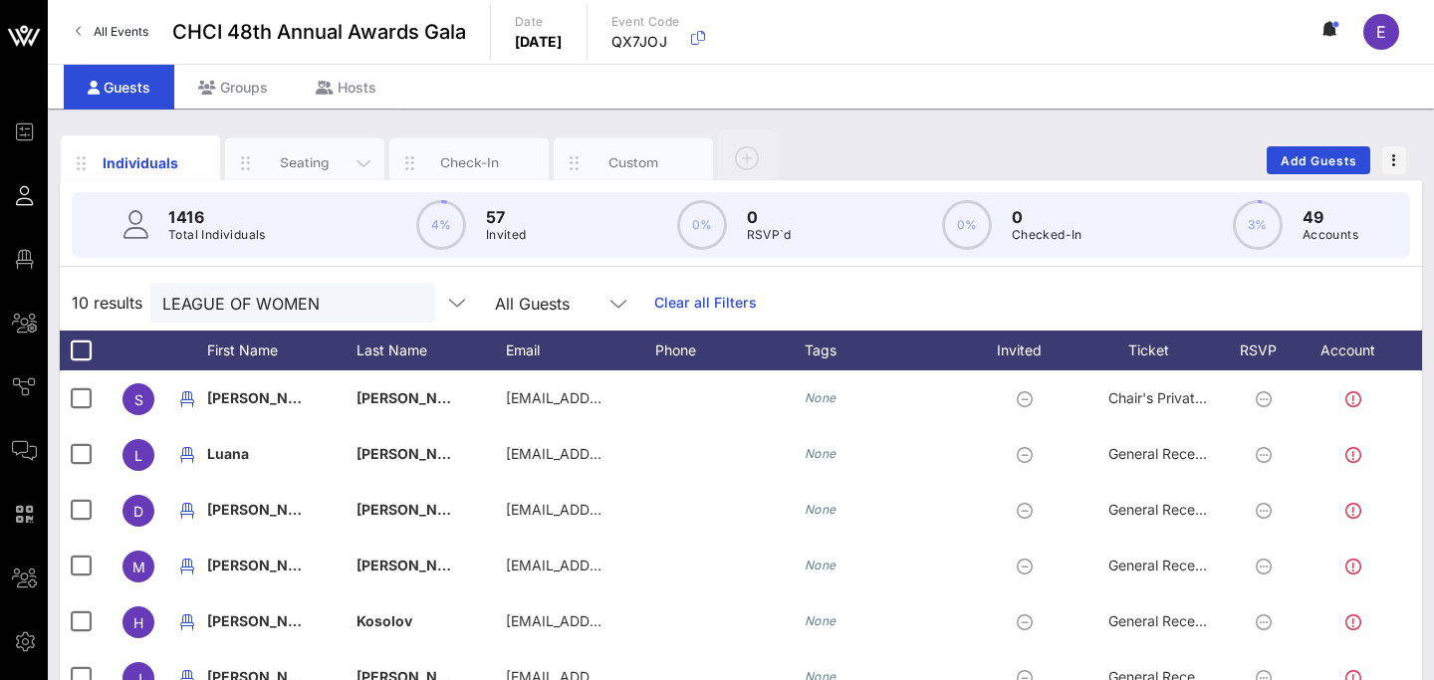
click at [322, 160] on div "Seating" at bounding box center [305, 162] width 89 height 19
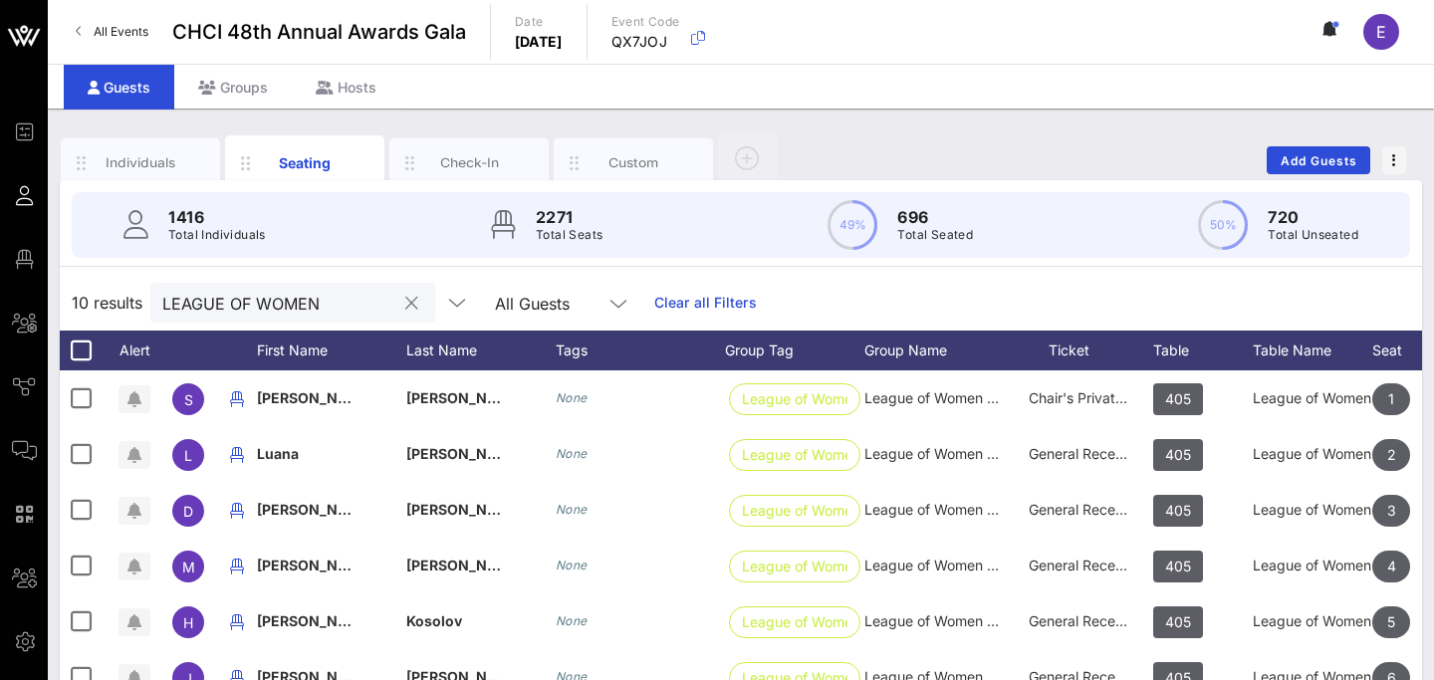
click at [320, 312] on input "LEAGUE OF WOMEN" at bounding box center [278, 303] width 233 height 26
paste input "America’s Essential Hospitals"
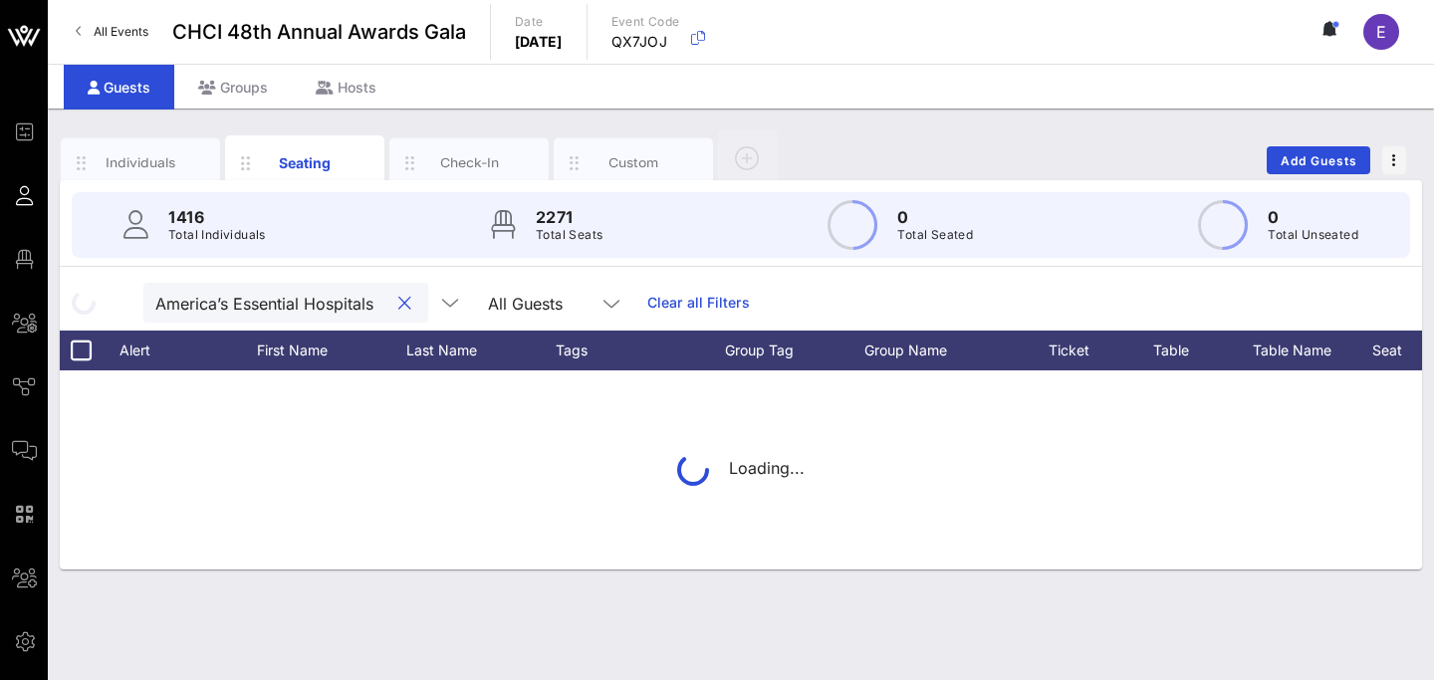
scroll to position [0, 38]
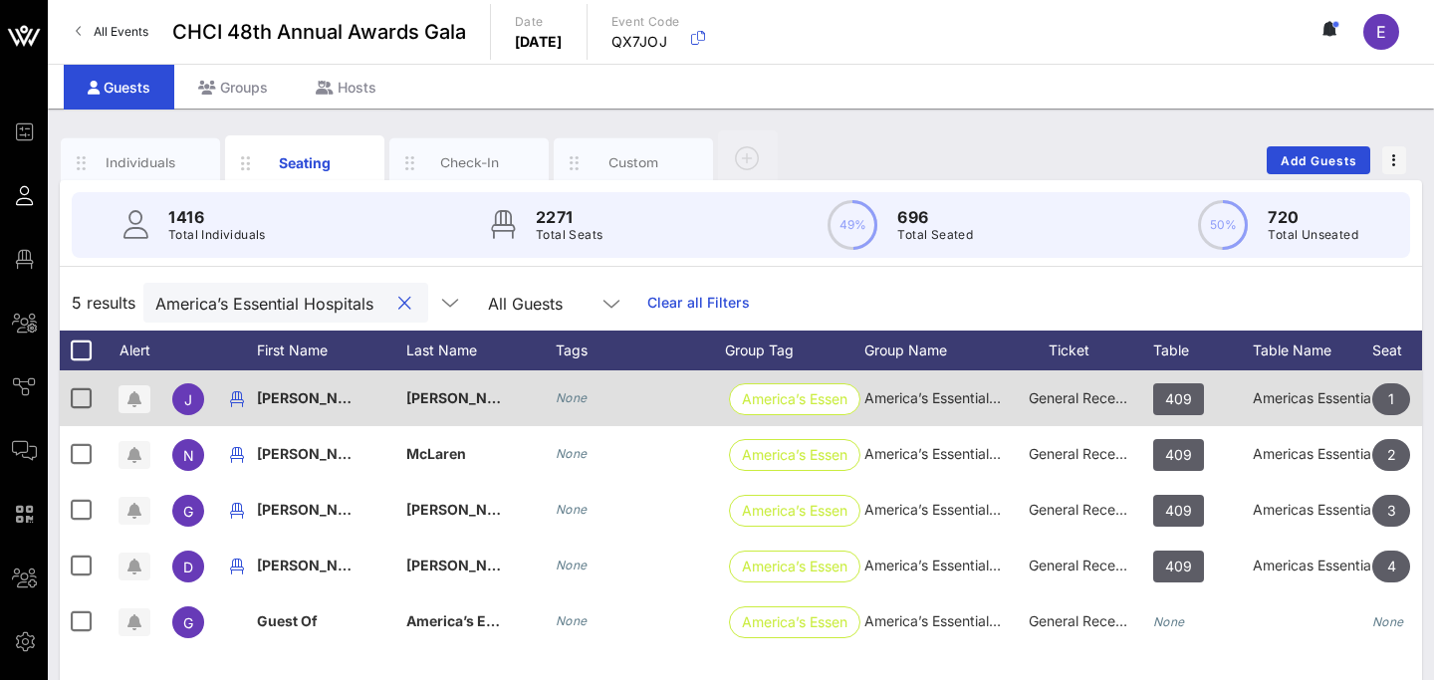
type input "America’s Essential Hospitals"
click at [1305, 397] on div "Americas Essential Hospitals (5) / Ford Motor Company (5)" at bounding box center [1313, 398] width 120 height 56
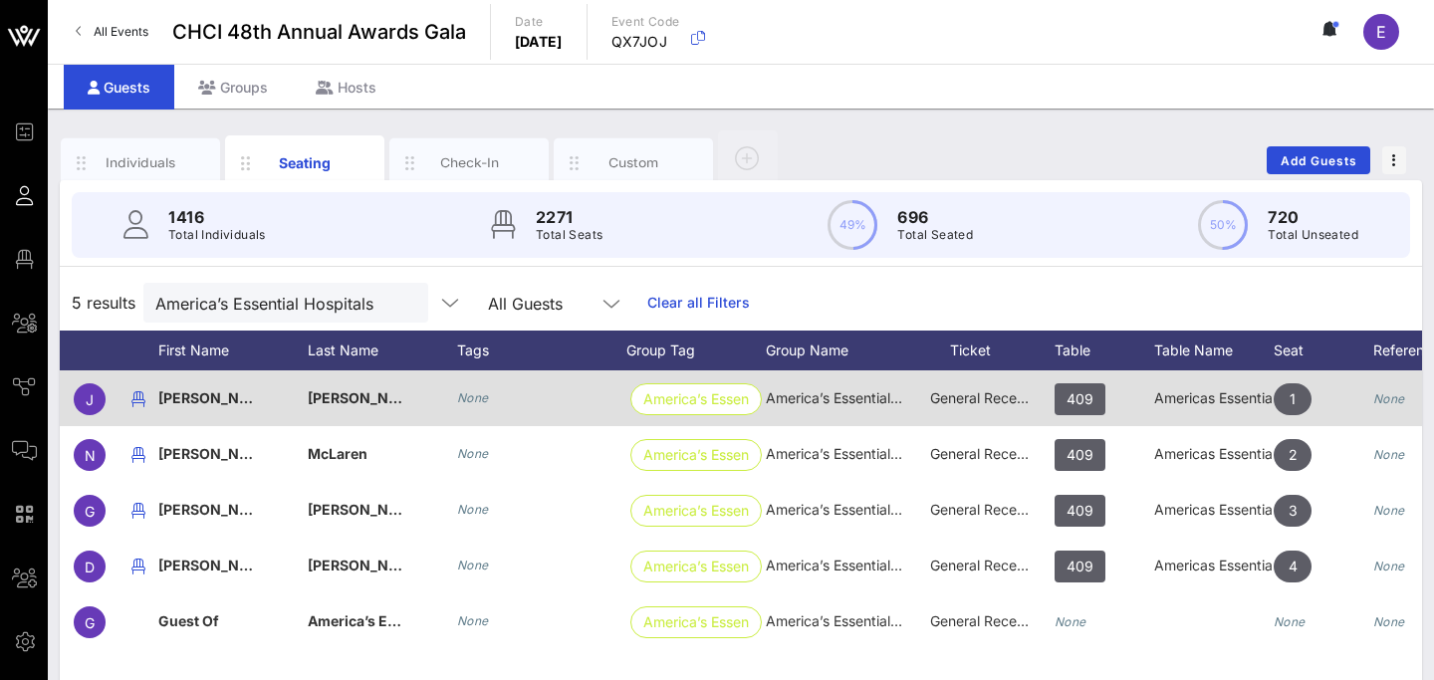
scroll to position [0, 133]
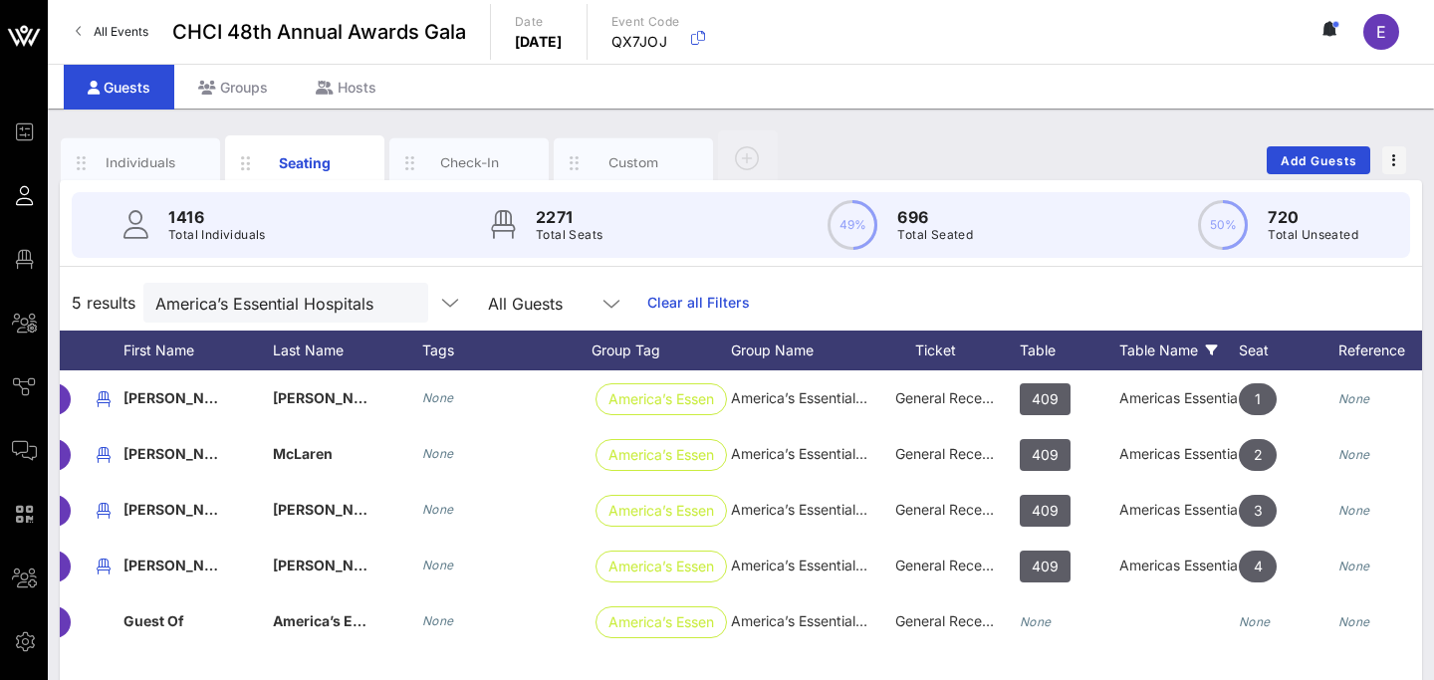
click at [1154, 351] on div "Table Name" at bounding box center [1179, 351] width 120 height 40
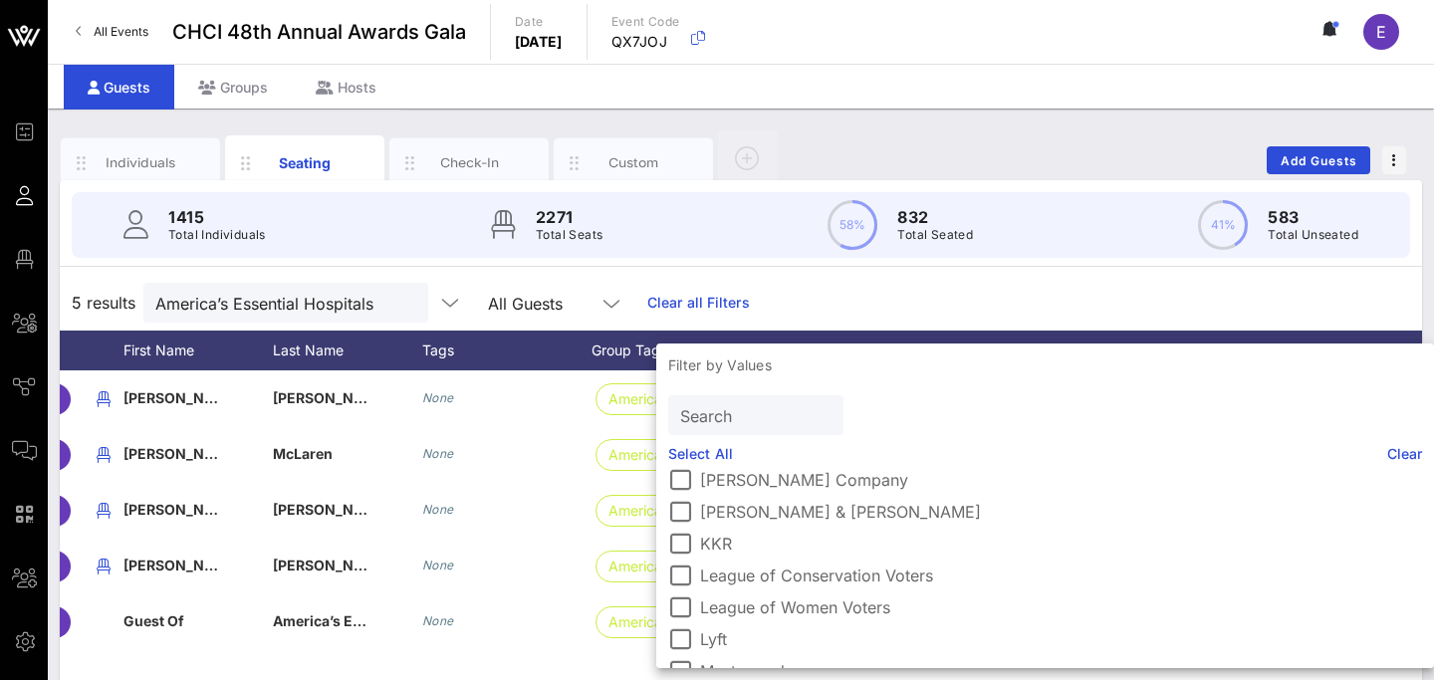
scroll to position [2324, 0]
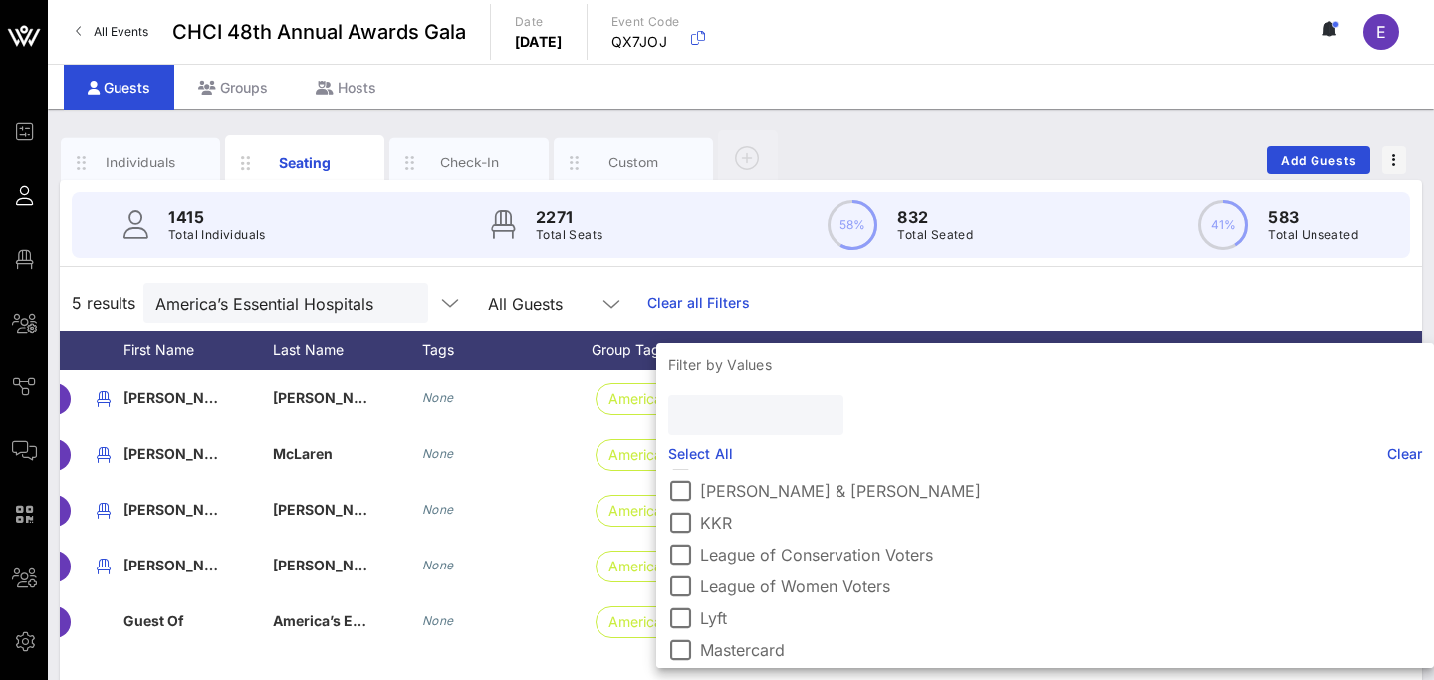
click at [763, 411] on input "text" at bounding box center [753, 415] width 147 height 26
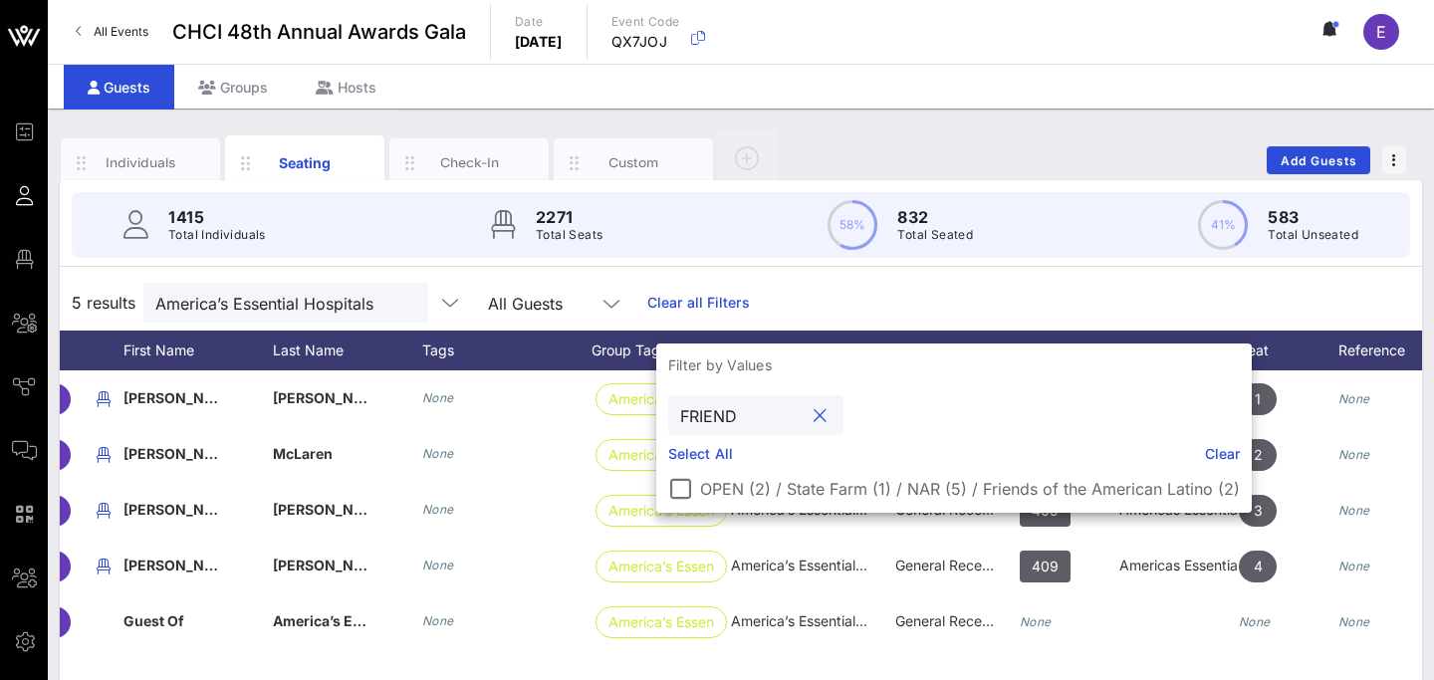
type input "FRIEND"
click at [847, 154] on div "Individuals Seating Check-In Custom Add Guests" at bounding box center [741, 160] width 1362 height 64
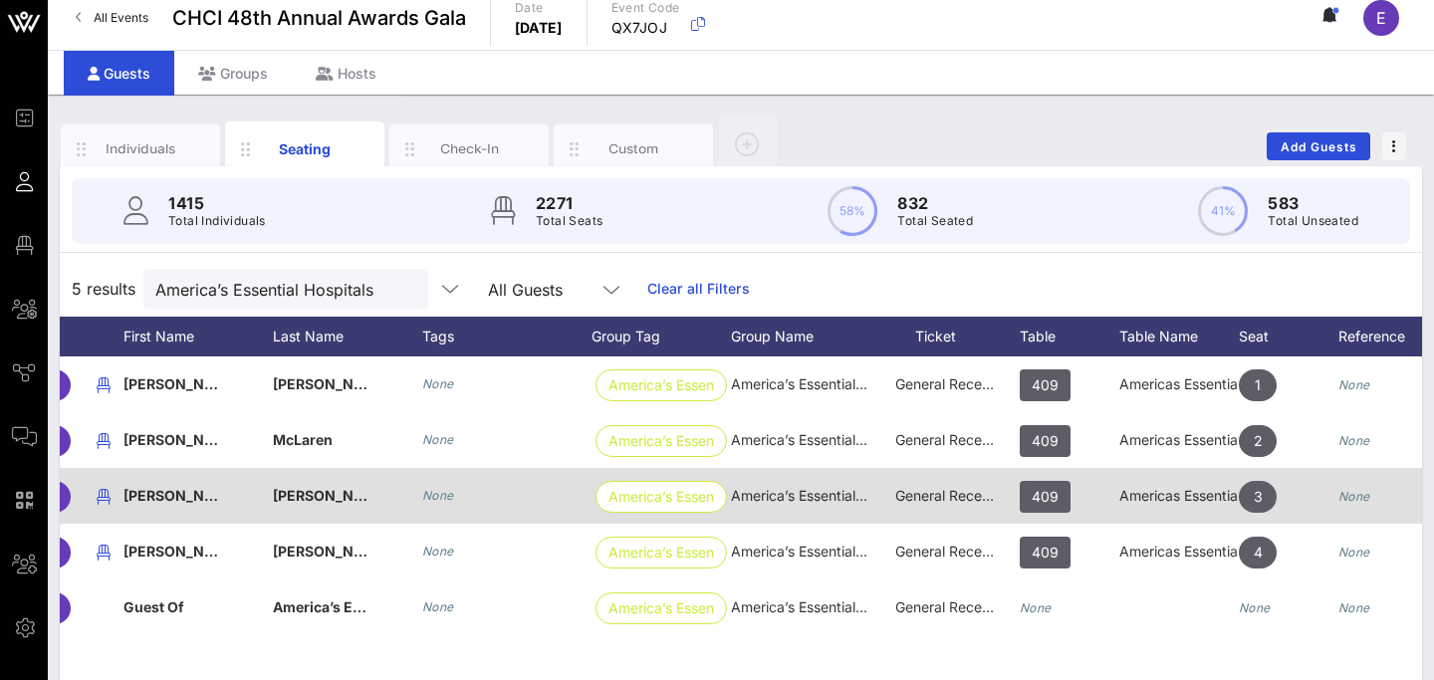
scroll to position [6, 0]
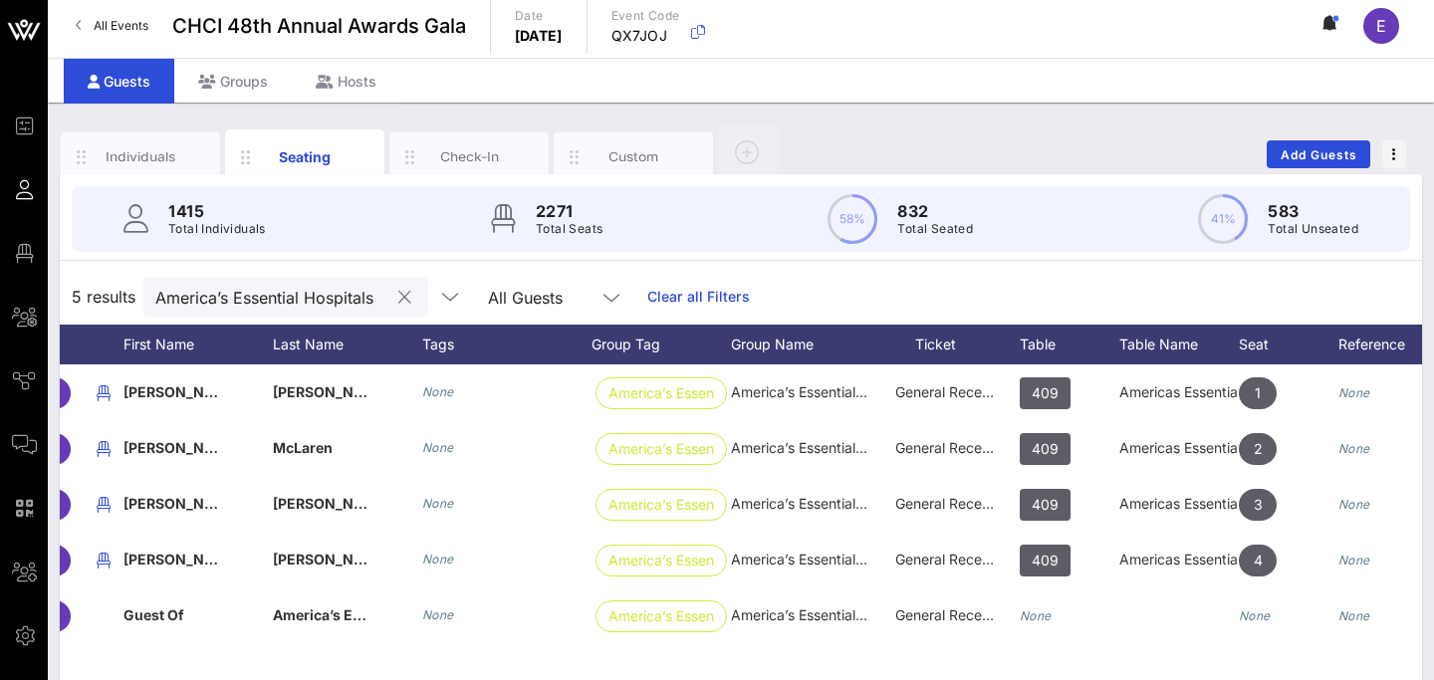
click at [302, 297] on input "America’s Essential Hospitals" at bounding box center [271, 297] width 233 height 26
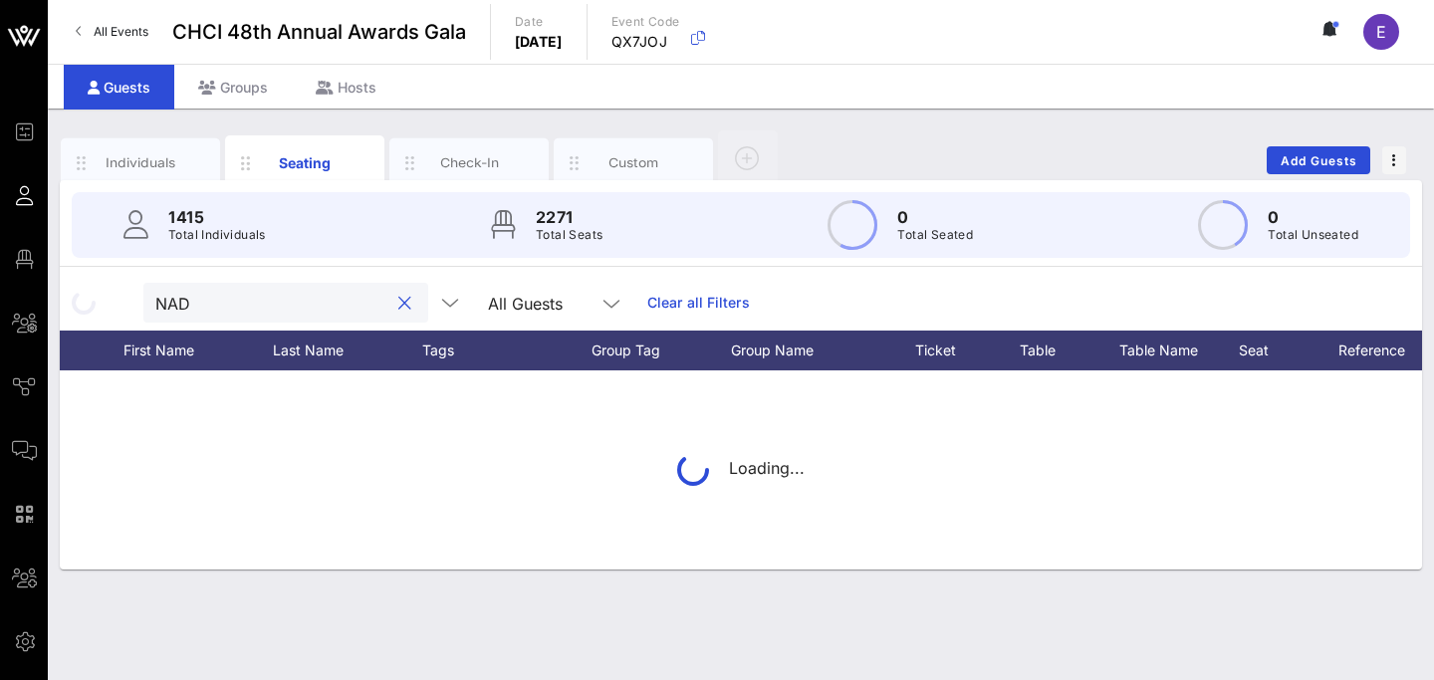
scroll to position [0, 0]
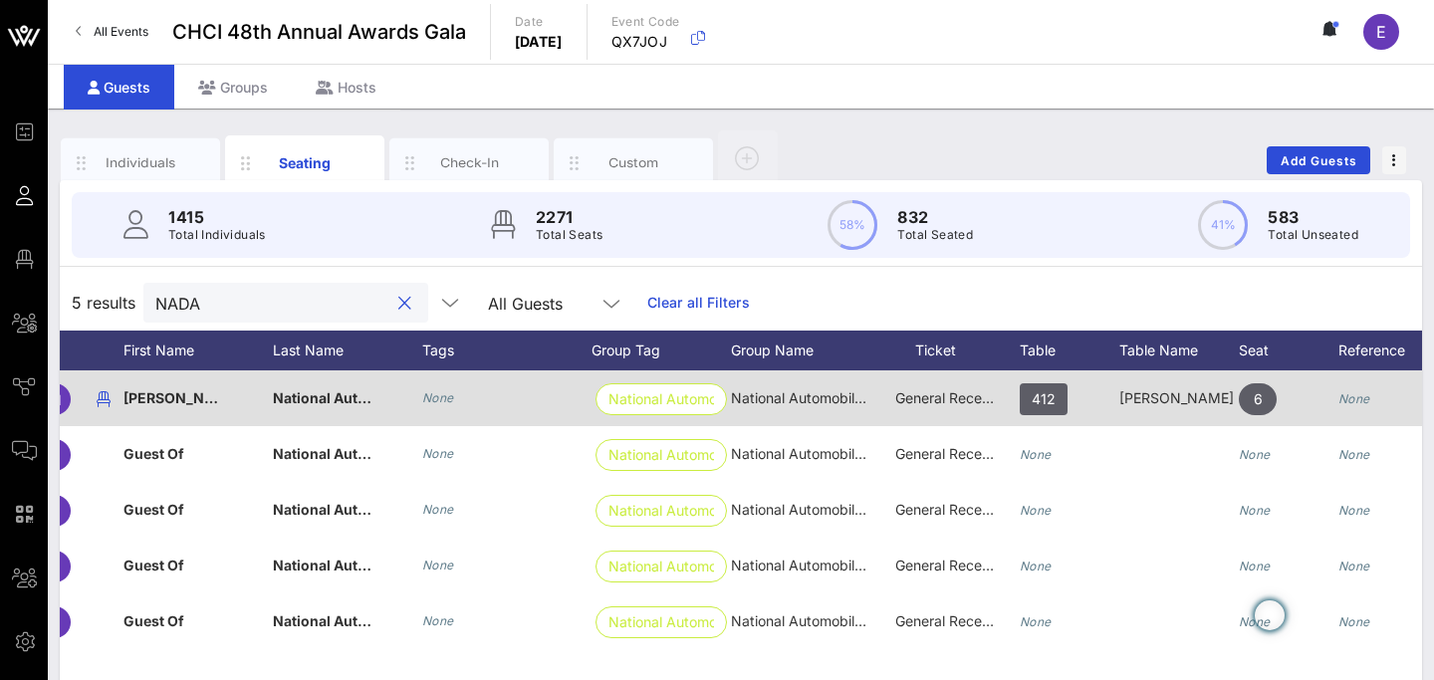
click at [1164, 394] on div "[PERSON_NAME] (5)/ NADA (5)" at bounding box center [1179, 398] width 120 height 56
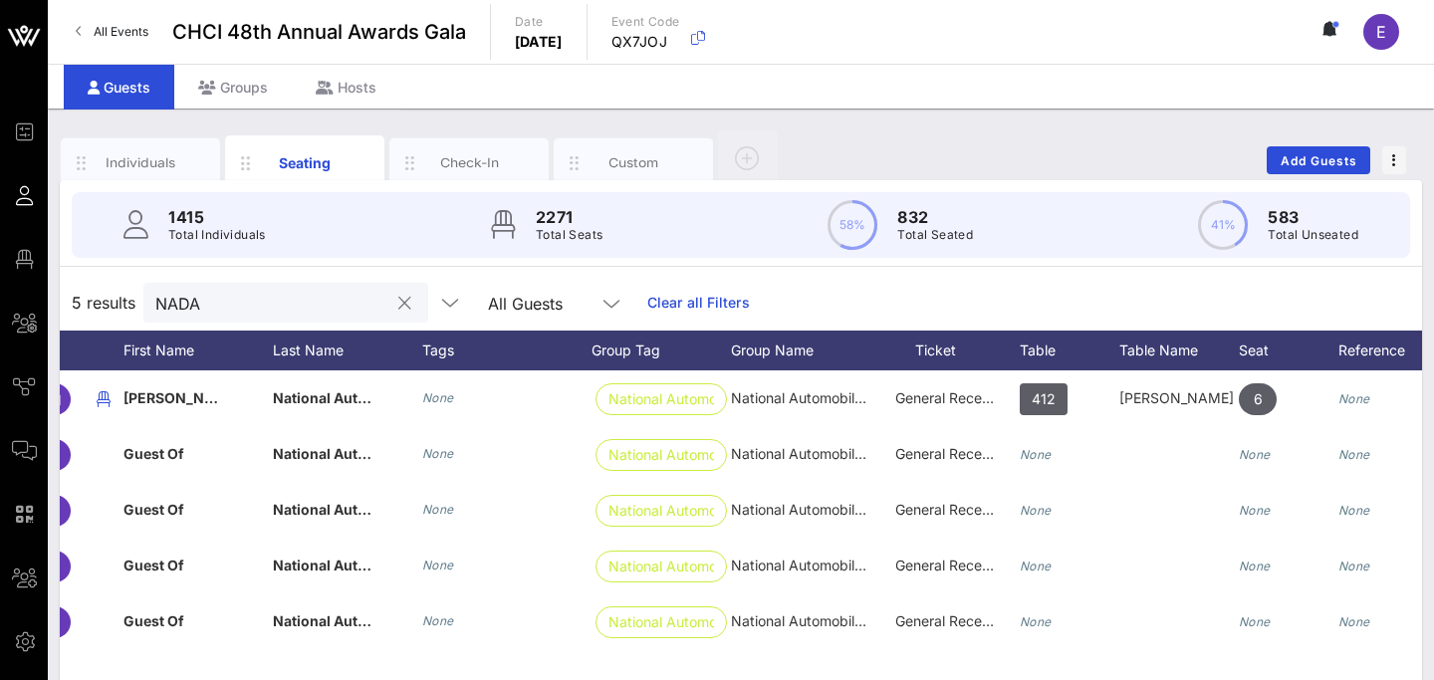
click at [326, 296] on input "NADA" at bounding box center [271, 303] width 233 height 26
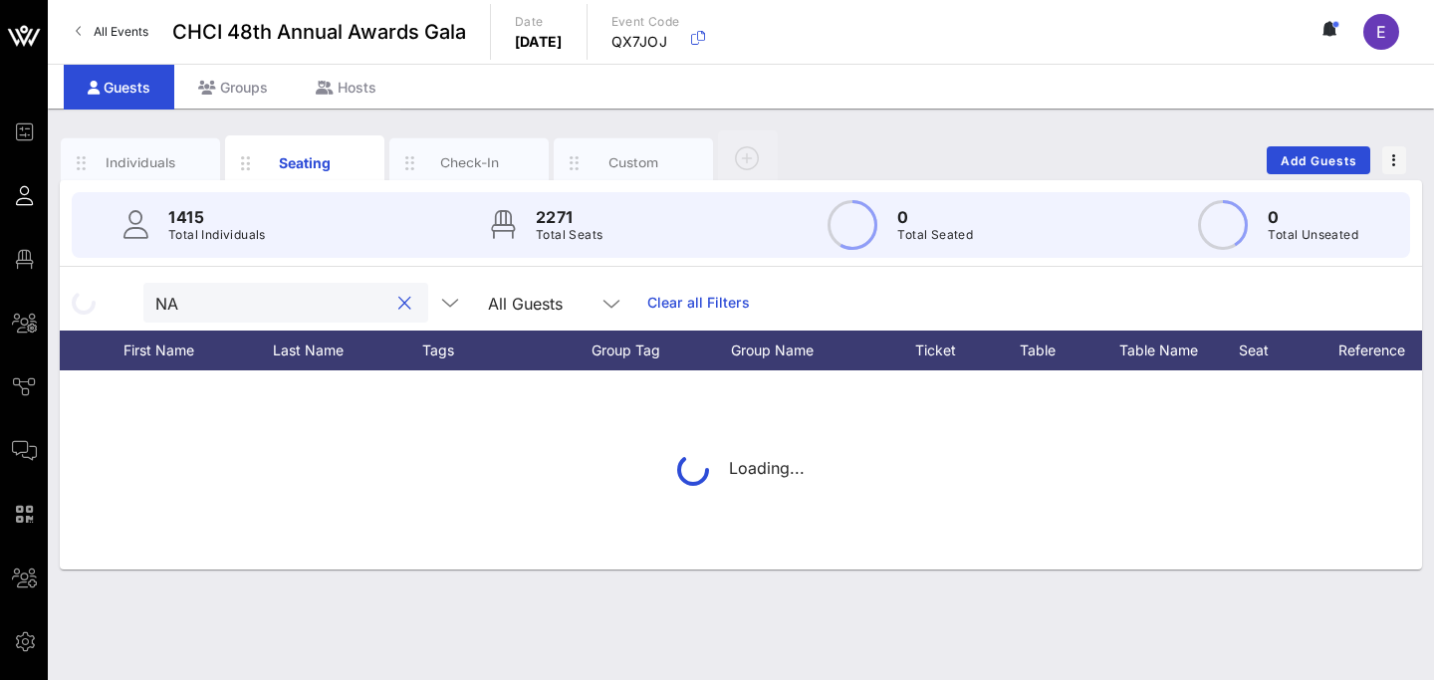
type input "N"
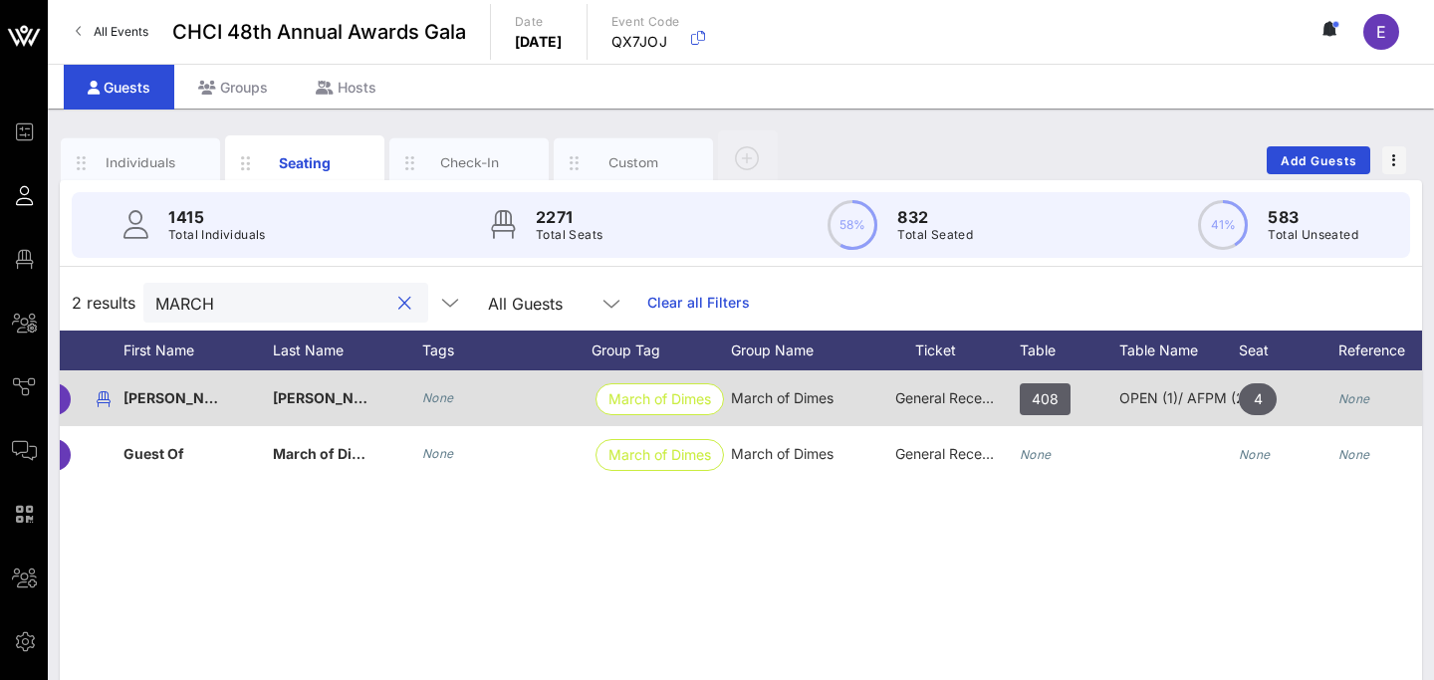
type input "MARCH"
click at [1165, 403] on div "OPEN (1)/ AFPM (2)/[PERSON_NAME] (3)/ March of Dimes (2)/ National Beer Wholesa…" at bounding box center [1179, 398] width 120 height 56
click at [1163, 406] on div "OPEN (1)/ AFPM (2)/[PERSON_NAME] (3)/ March of Dimes (2)/ National Beer Wholesa…" at bounding box center [1179, 398] width 120 height 56
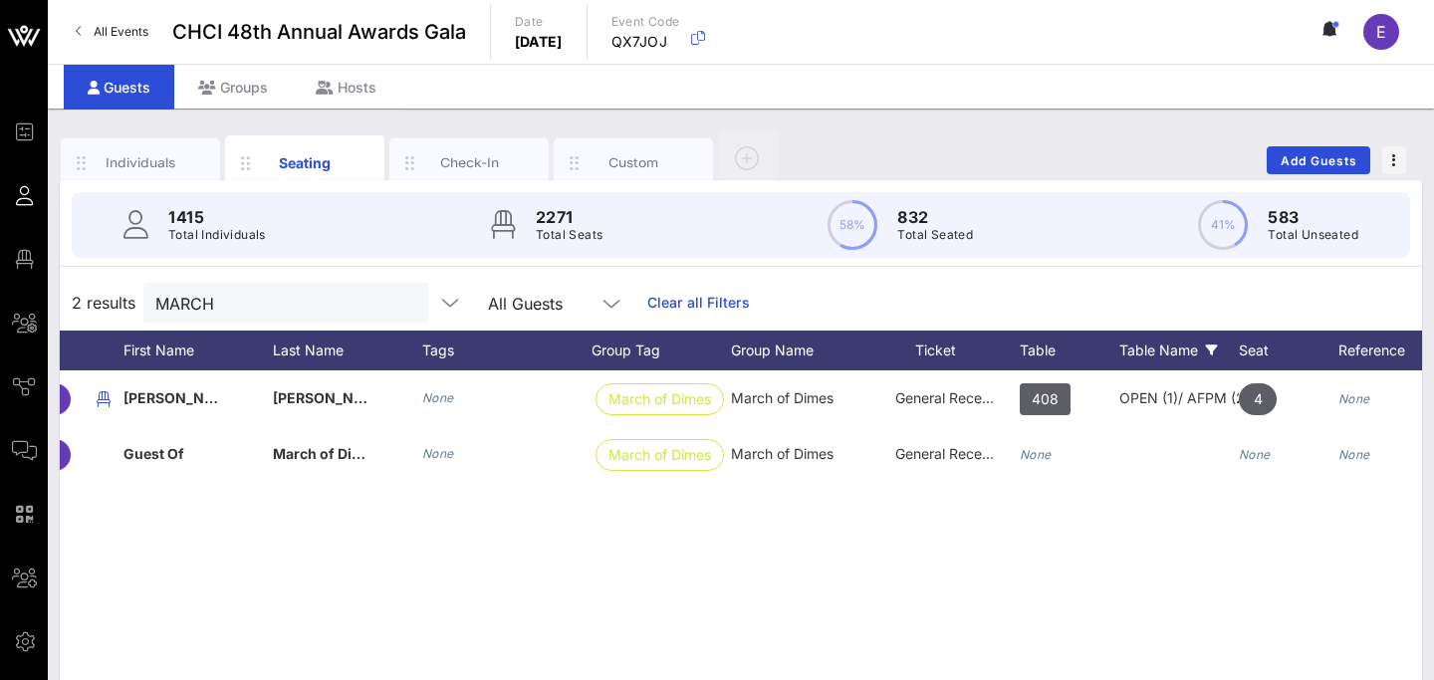
click at [1166, 342] on div "Table Name" at bounding box center [1179, 351] width 120 height 40
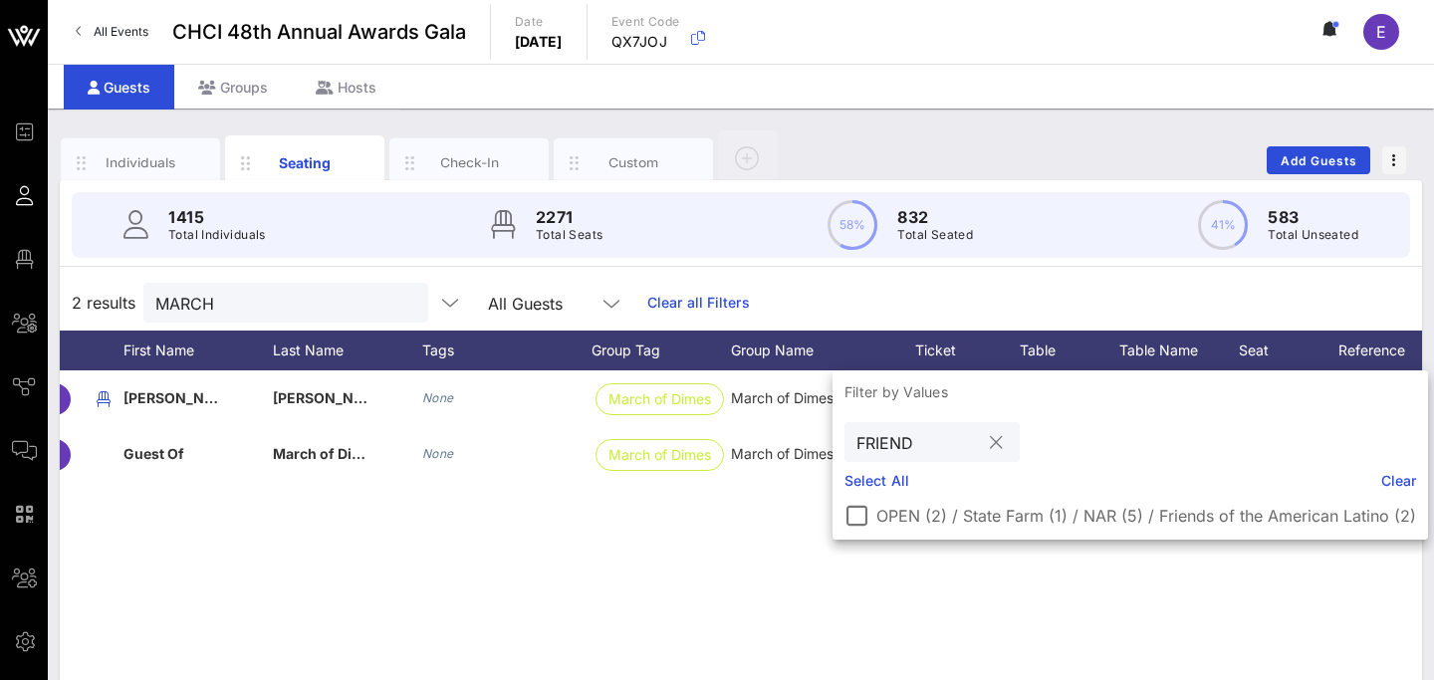
click at [936, 451] on input "FRIEND" at bounding box center [917, 442] width 123 height 26
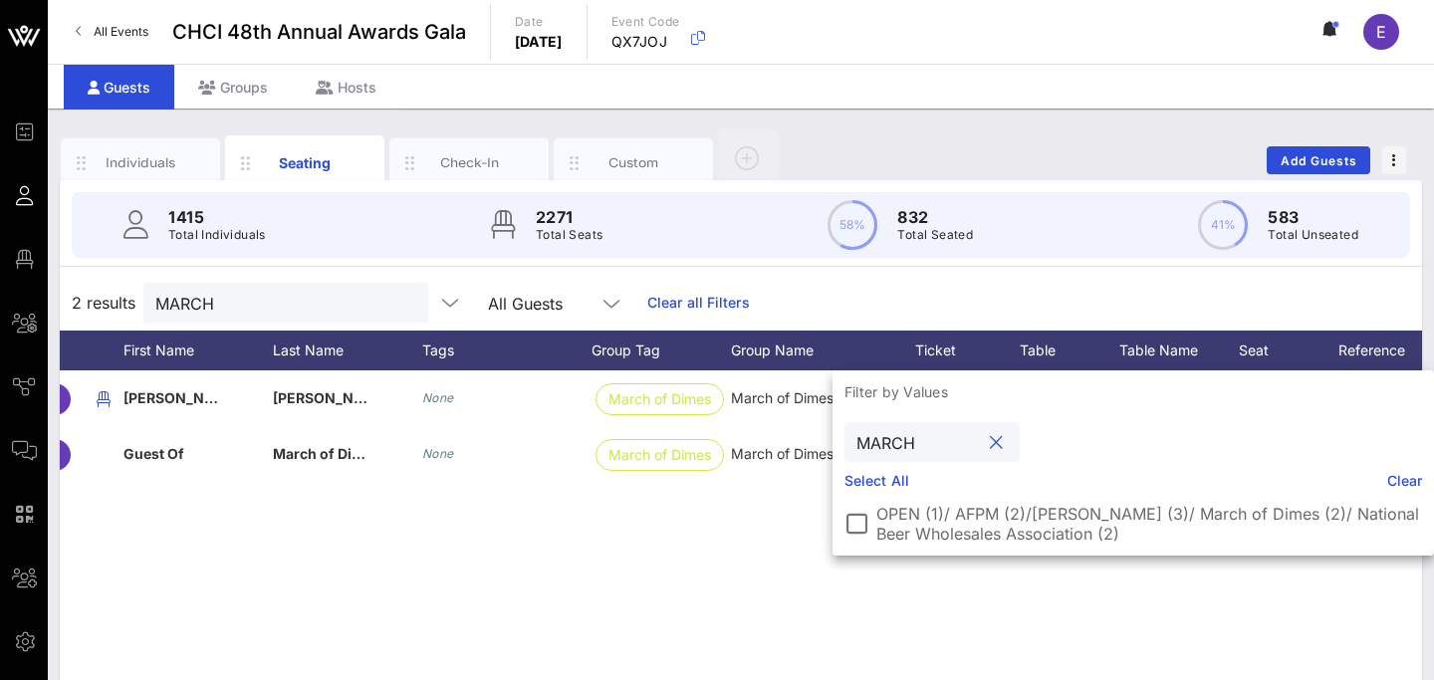
click at [936, 438] on input "MARCH" at bounding box center [917, 442] width 123 height 26
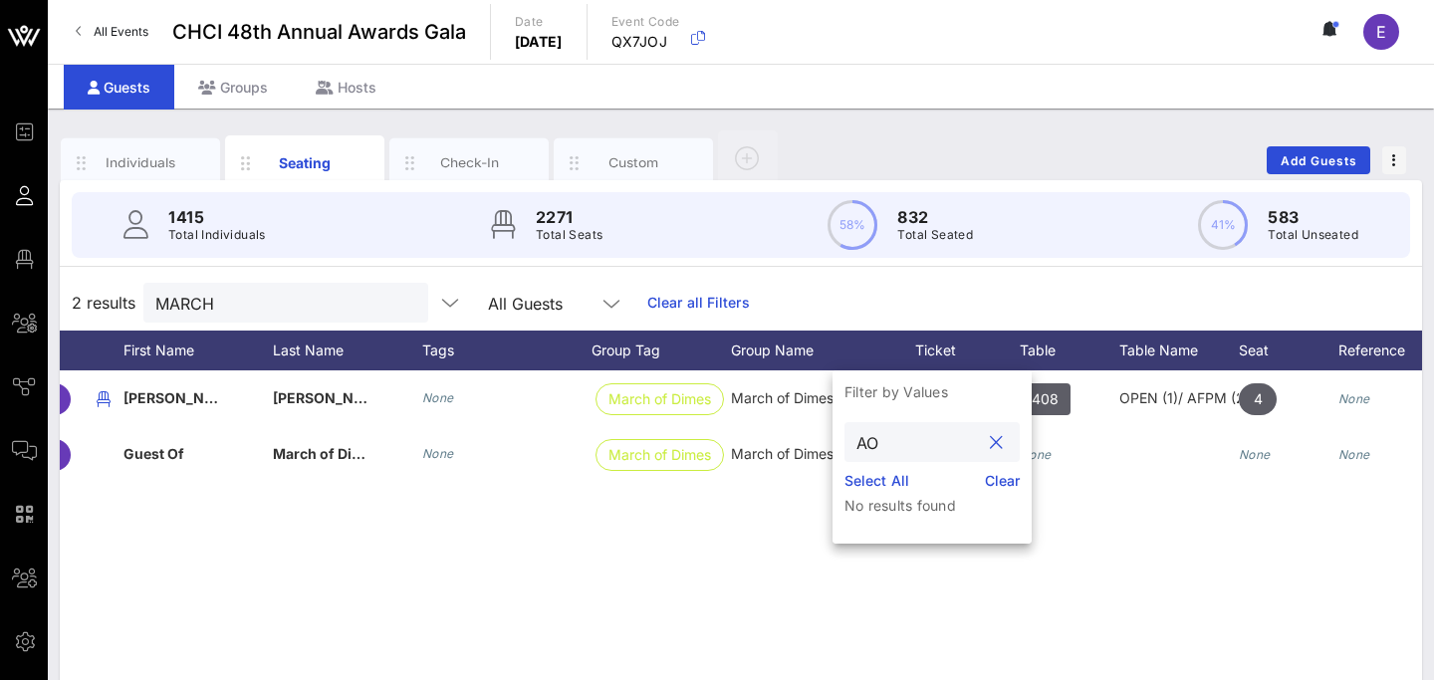
type input "A"
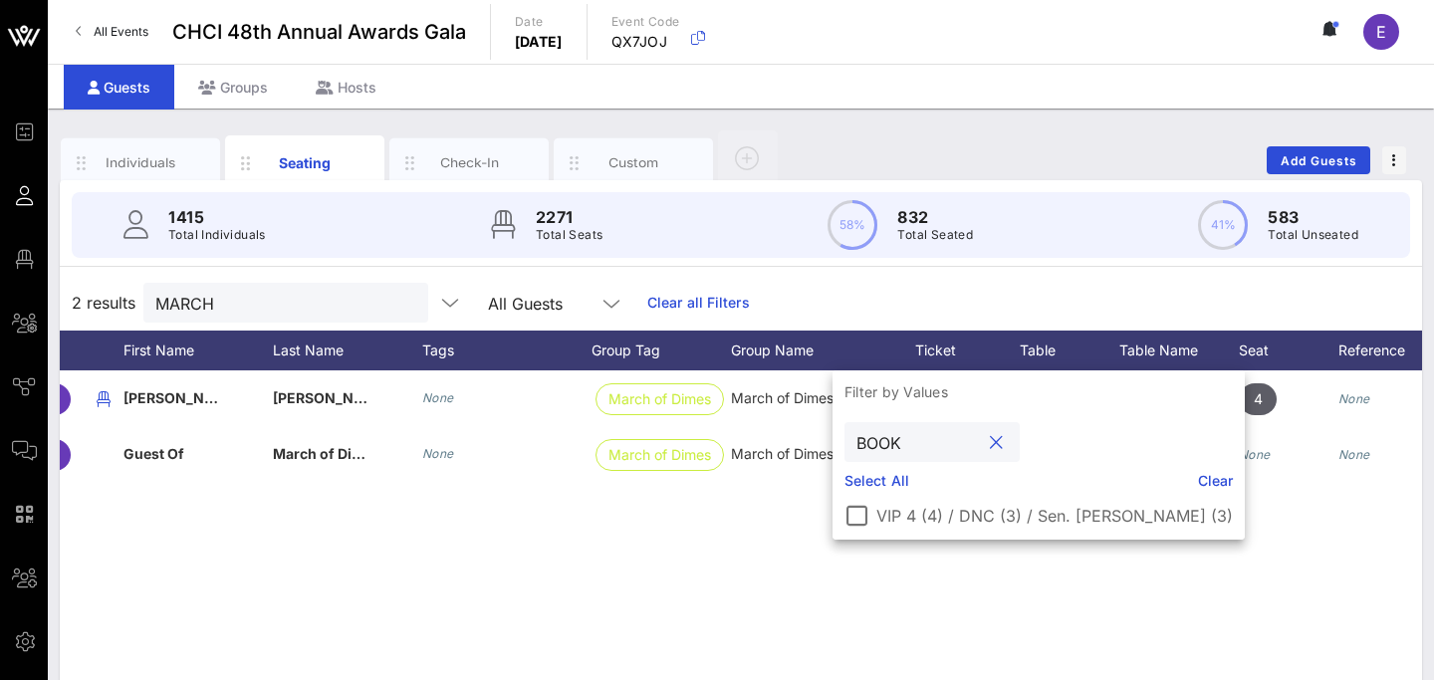
type input "BOOK"
click at [999, 440] on button "clear icon" at bounding box center [996, 443] width 13 height 20
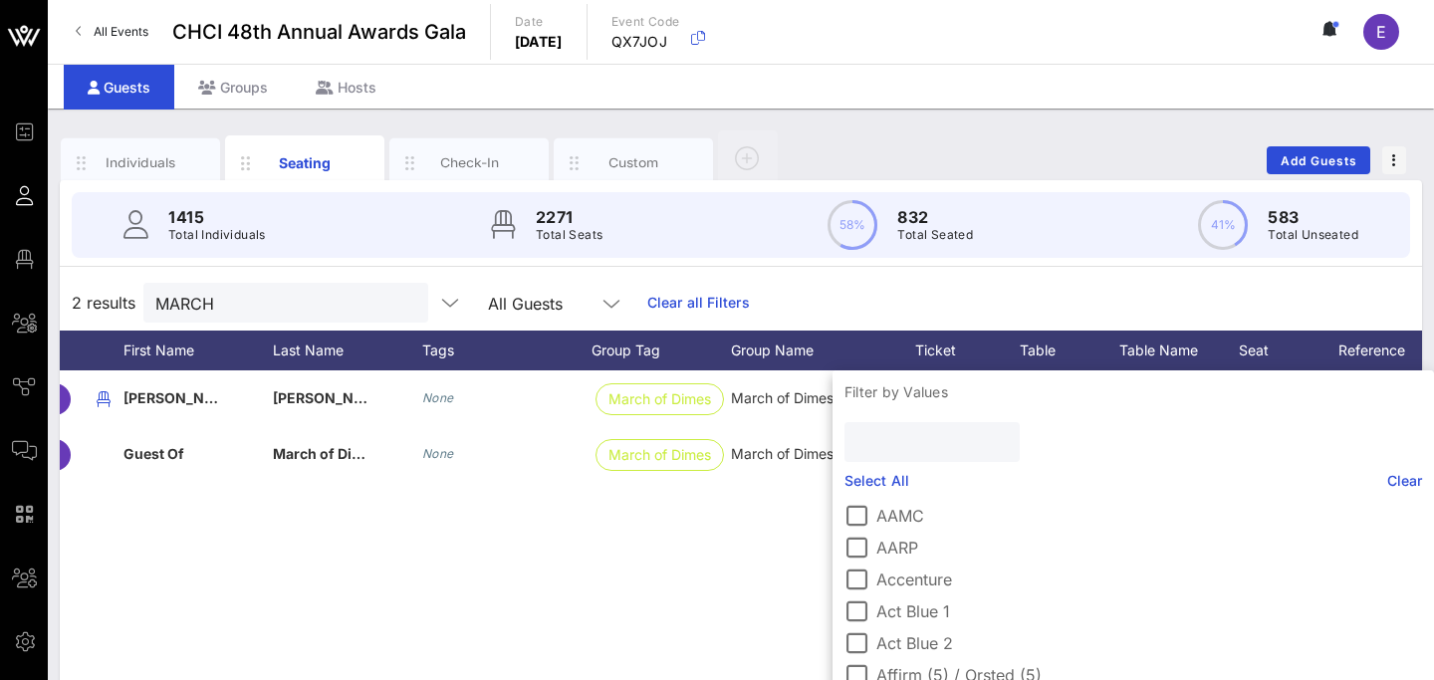
click at [524, 586] on div "S [PERSON_NAME] None March of Dimes March of Dimes General Reception 408 OPEN (…" at bounding box center [741, 669] width 1362 height 598
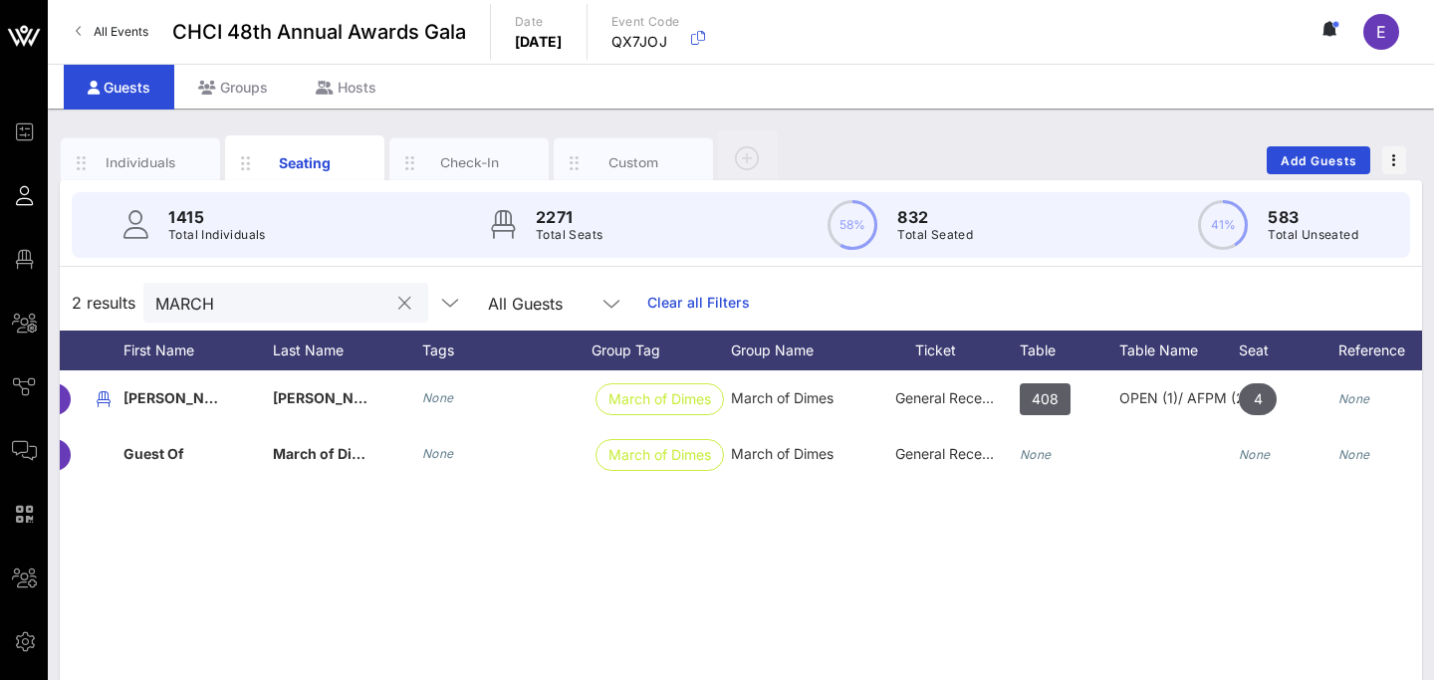
click at [247, 297] on input "MARCH" at bounding box center [271, 303] width 233 height 26
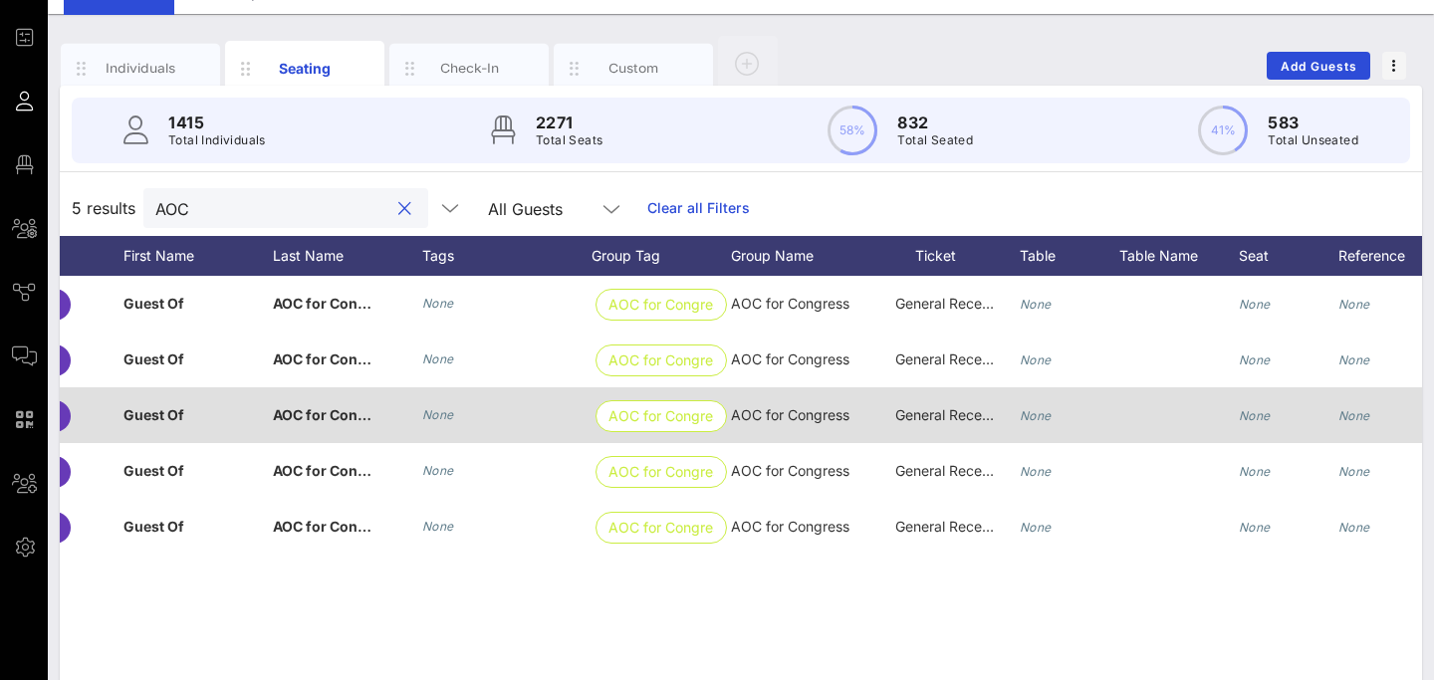
scroll to position [111, 0]
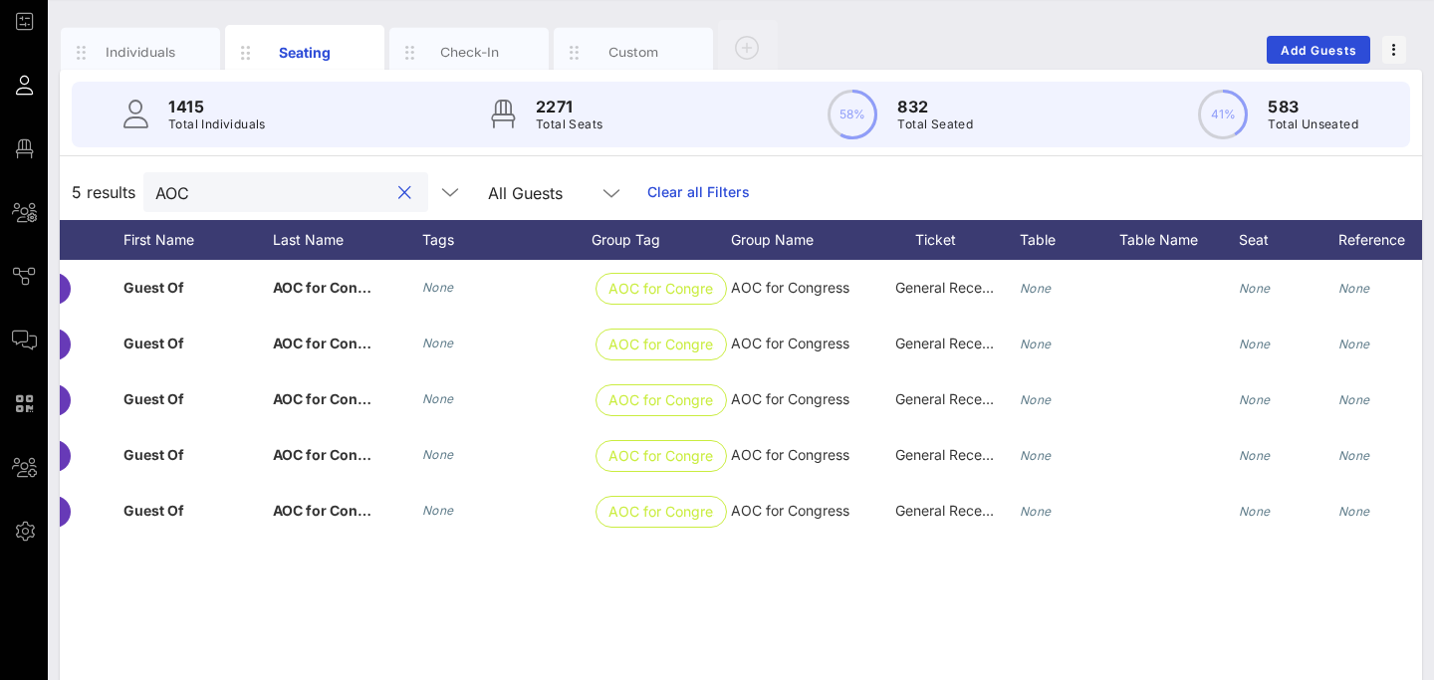
click at [273, 202] on input "AOC" at bounding box center [271, 192] width 233 height 26
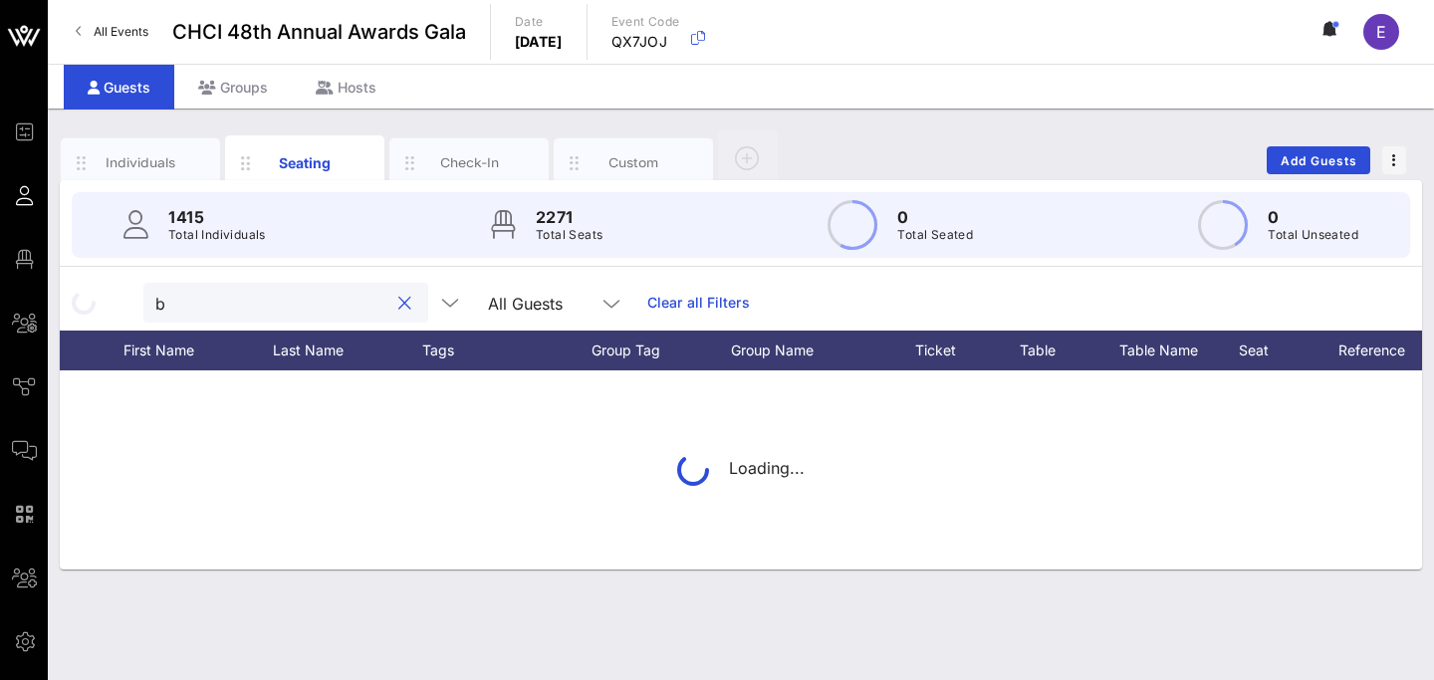
scroll to position [0, 0]
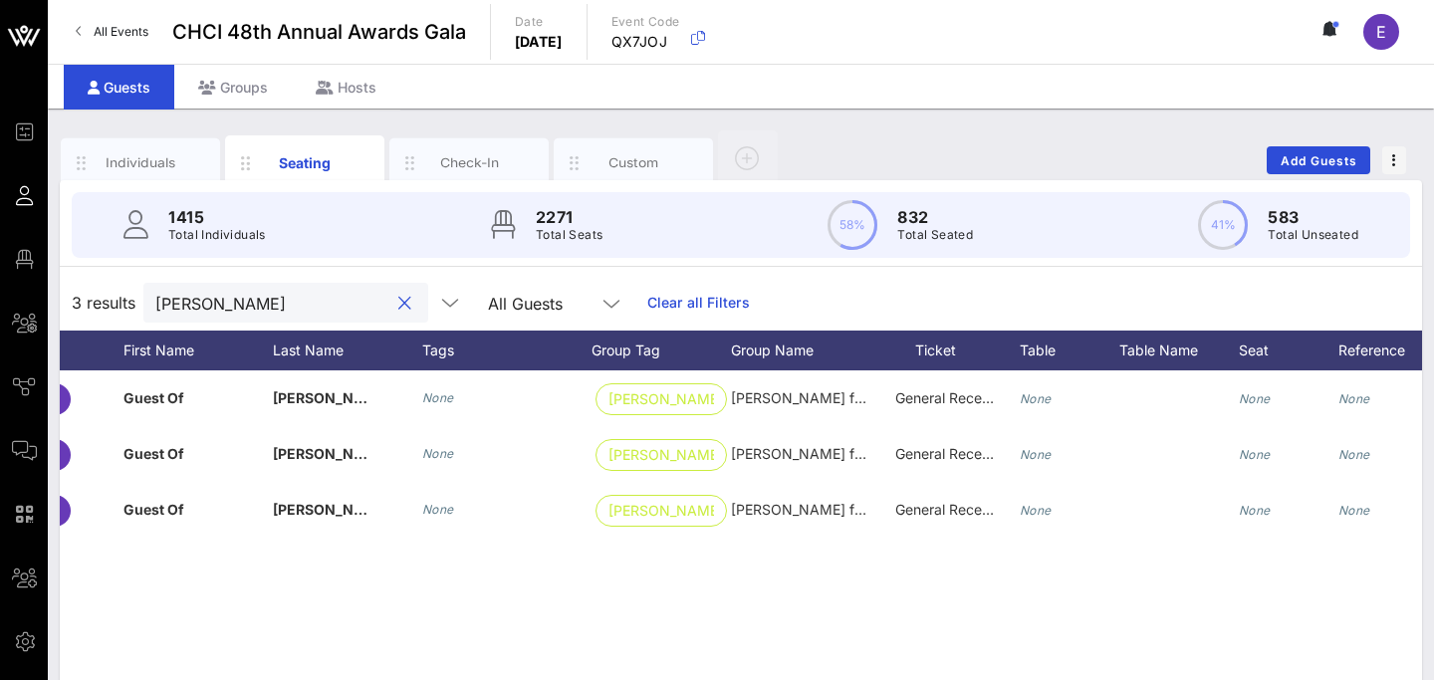
type input "[PERSON_NAME]"
